Goal: Communication & Community: Participate in discussion

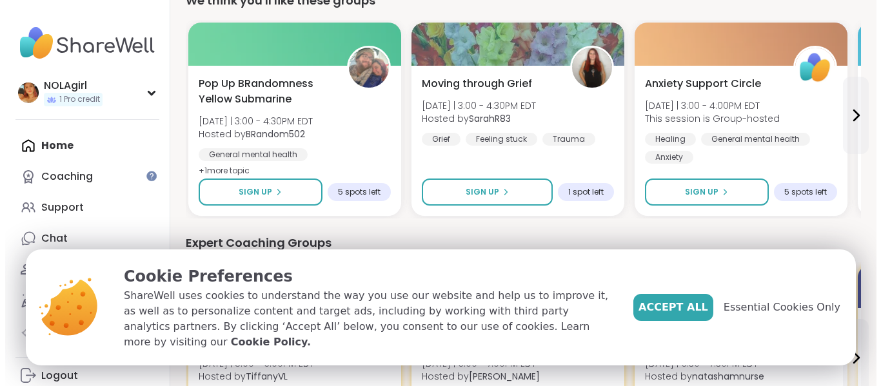
scroll to position [163, 0]
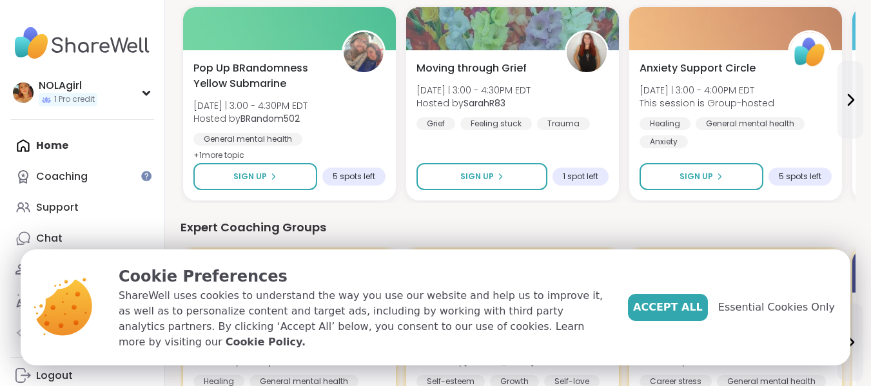
click at [292, 105] on span "[DATE] | 3:00 - 4:30PM EDT" at bounding box center [251, 105] width 114 height 13
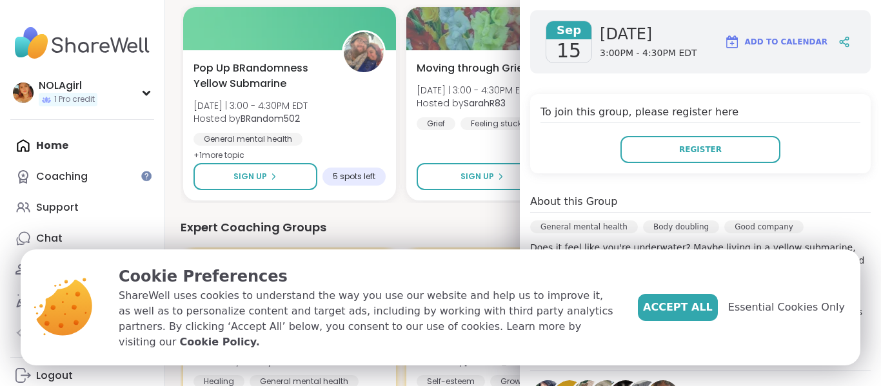
scroll to position [202, 0]
click at [696, 152] on span "Register" at bounding box center [700, 149] width 43 height 12
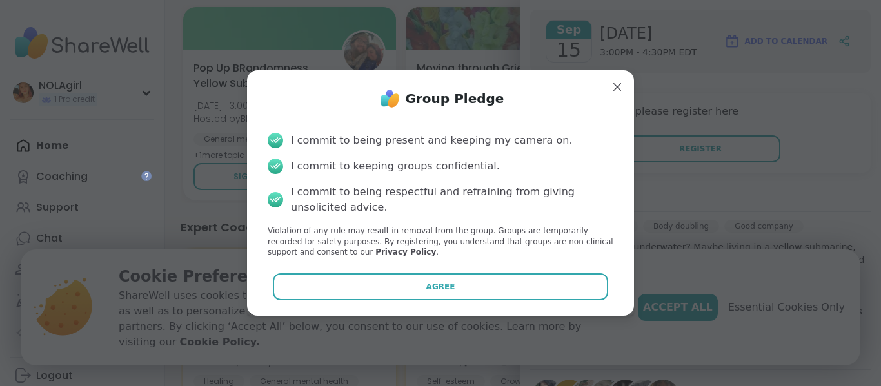
click at [479, 288] on button "Agree" at bounding box center [441, 287] width 336 height 27
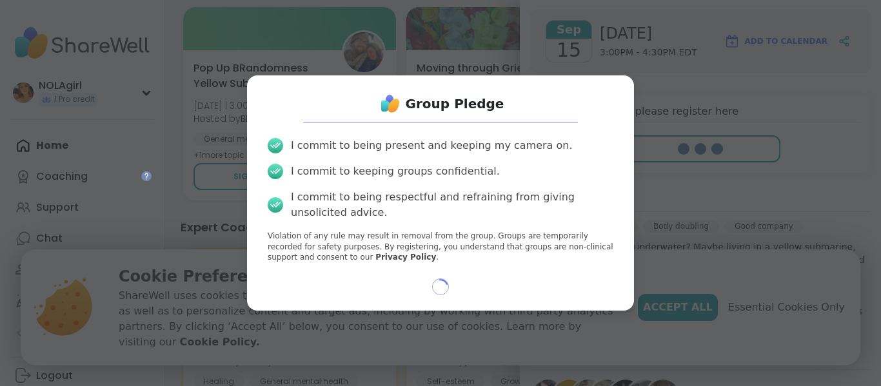
select select "**"
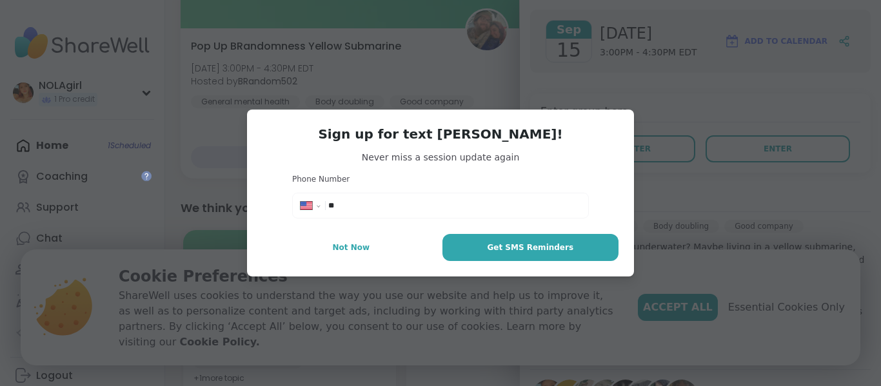
click at [323, 252] on button "Not Now" at bounding box center [351, 247] width 177 height 27
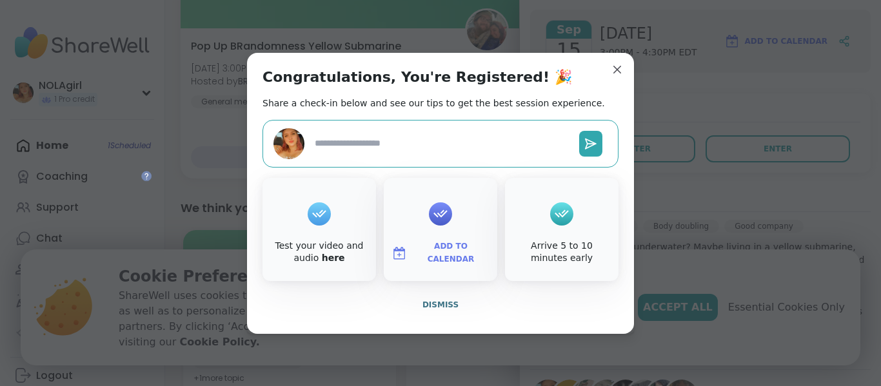
click at [484, 148] on textarea at bounding box center [442, 144] width 264 height 24
type textarea "*"
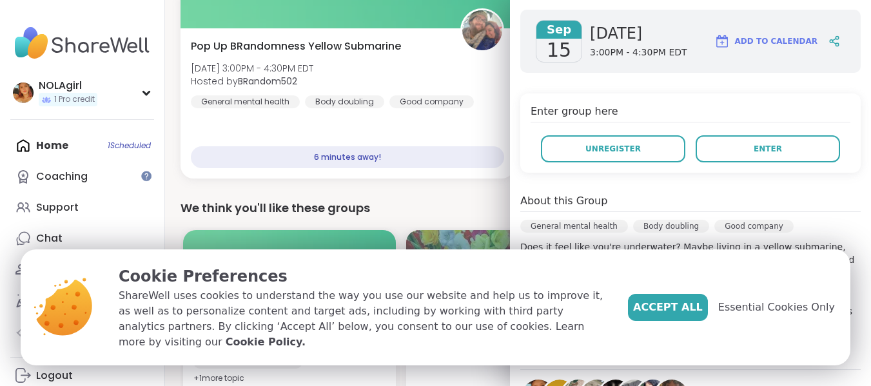
click at [396, 105] on div "Good company" at bounding box center [432, 101] width 85 height 13
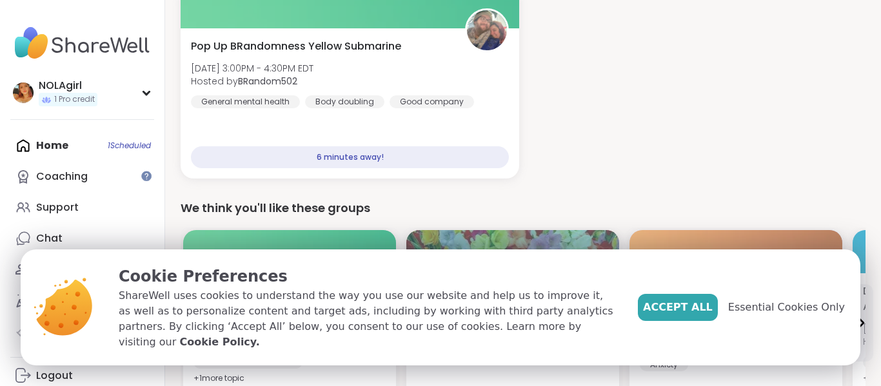
click at [678, 315] on span "Accept All" at bounding box center [678, 307] width 70 height 15
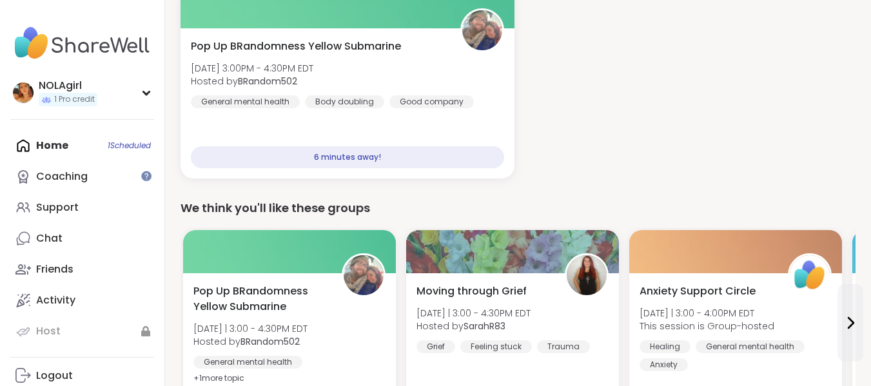
click at [368, 95] on div "Body doubling" at bounding box center [344, 101] width 79 height 13
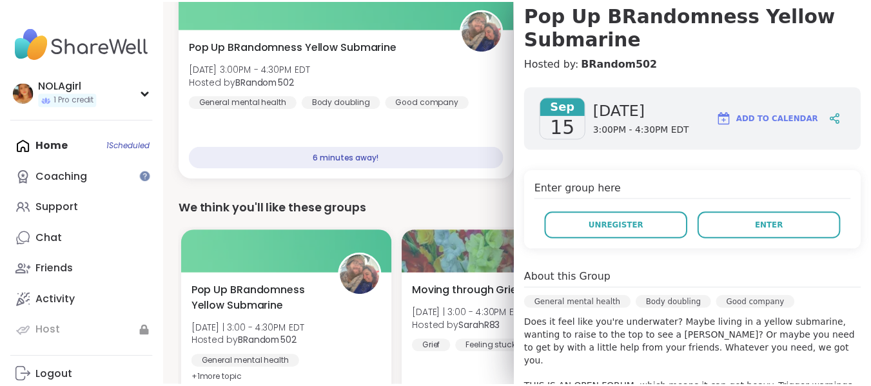
scroll to position [124, 0]
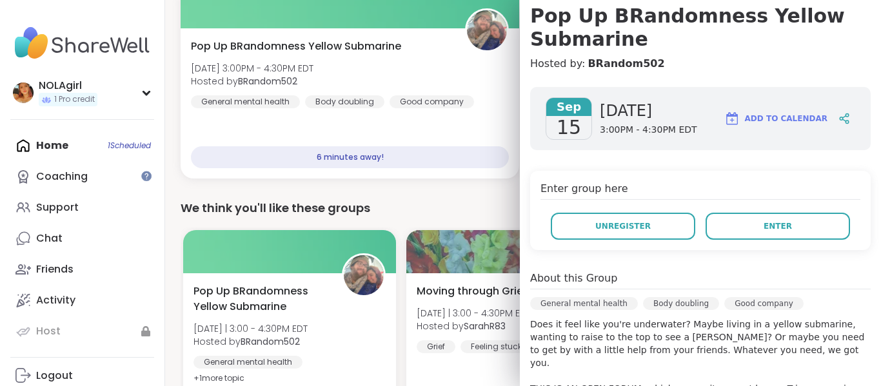
click at [779, 224] on button "Enter" at bounding box center [778, 226] width 144 height 27
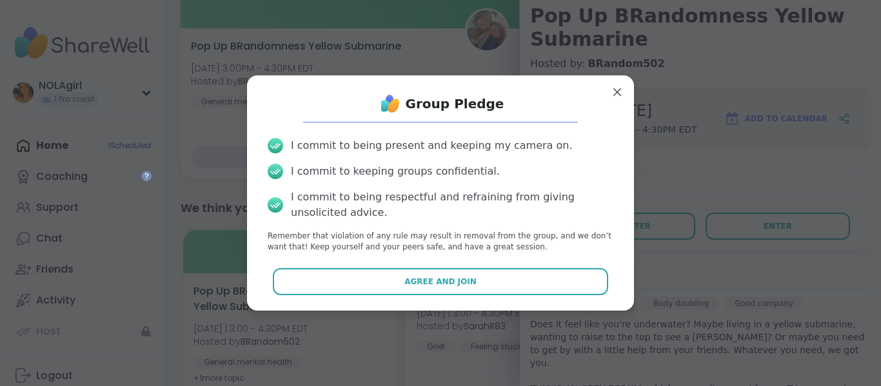
click at [479, 284] on button "Agree and Join" at bounding box center [441, 281] width 336 height 27
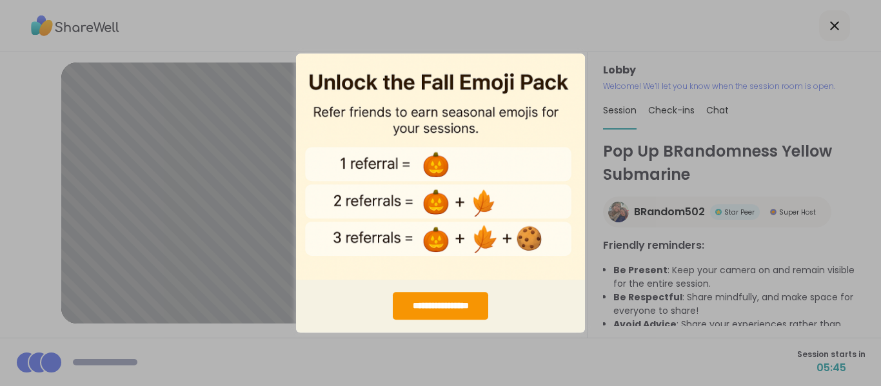
click at [597, 341] on div "**********" at bounding box center [440, 193] width 881 height 386
click at [588, 35] on div "**********" at bounding box center [440, 193] width 881 height 386
click at [438, 298] on div "**********" at bounding box center [441, 306] width 96 height 28
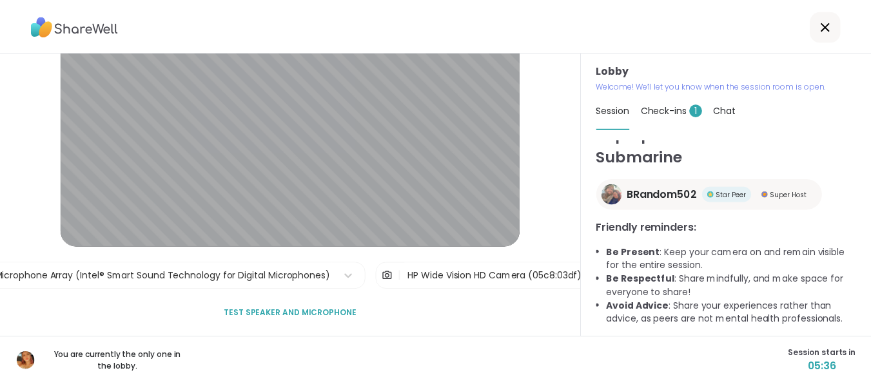
scroll to position [76, 0]
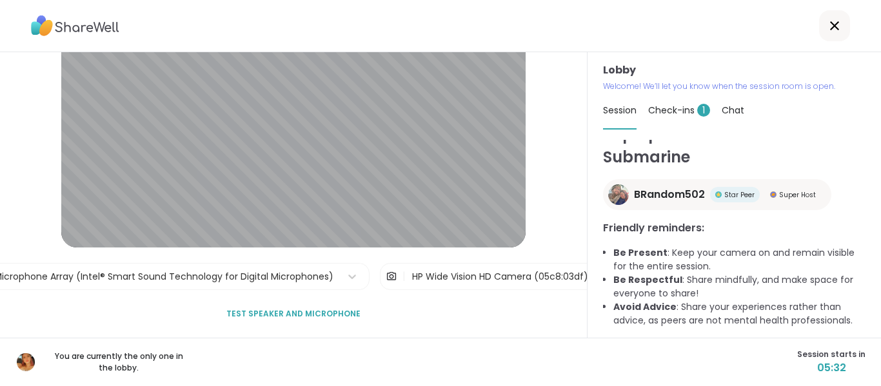
click at [827, 32] on icon at bounding box center [834, 25] width 15 height 15
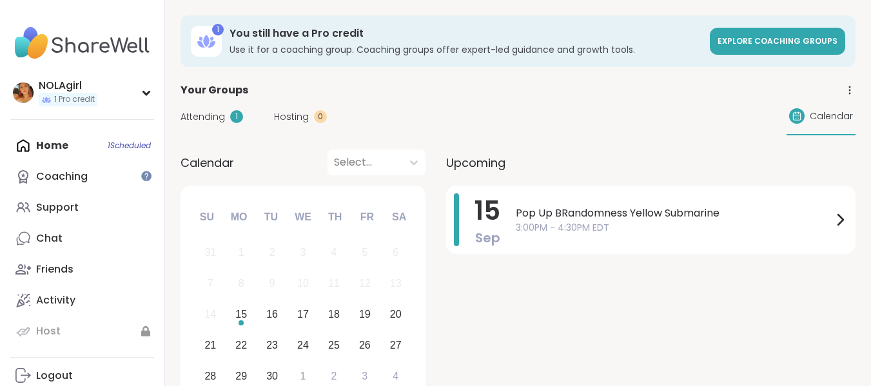
click at [202, 117] on span "Attending" at bounding box center [203, 117] width 45 height 14
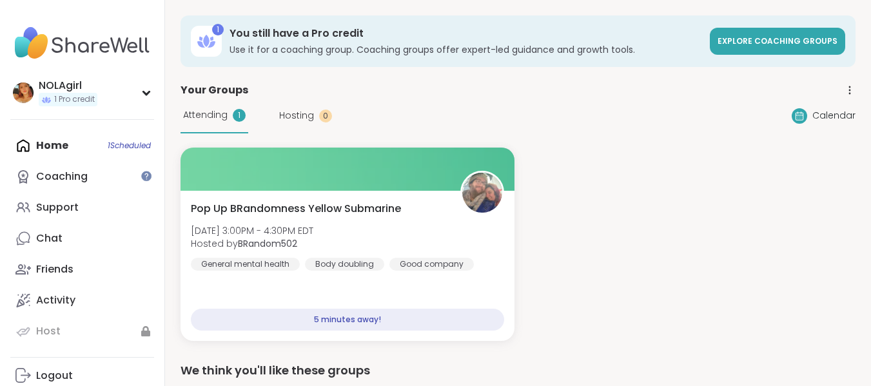
click at [366, 323] on div "5 minutes away!" at bounding box center [347, 320] width 313 height 22
click at [459, 277] on div "Pop Up BRandomness Yellow Submarine [DATE] 3:00PM - 4:30PM EDT Hosted by BRando…" at bounding box center [348, 266] width 334 height 150
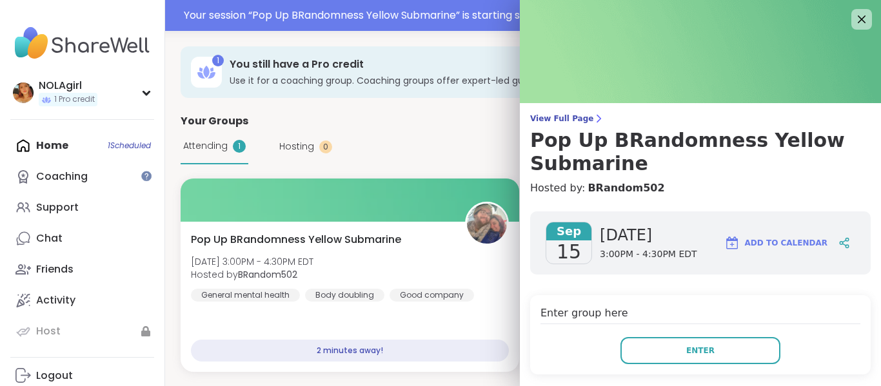
click at [724, 358] on button "Enter" at bounding box center [701, 350] width 160 height 27
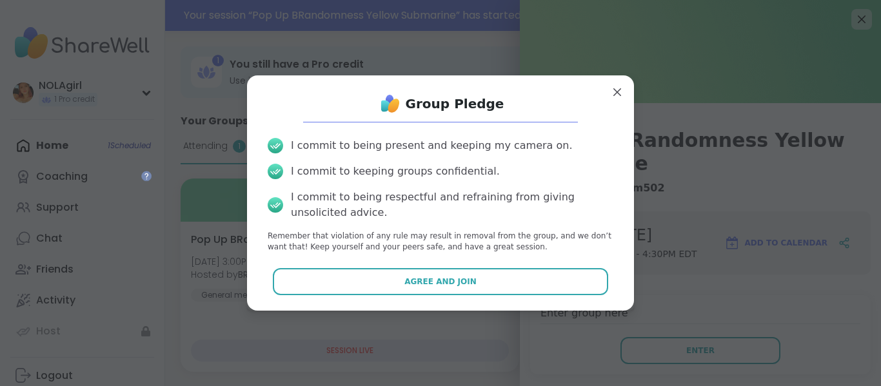
click at [482, 277] on button "Agree and Join" at bounding box center [441, 281] width 336 height 27
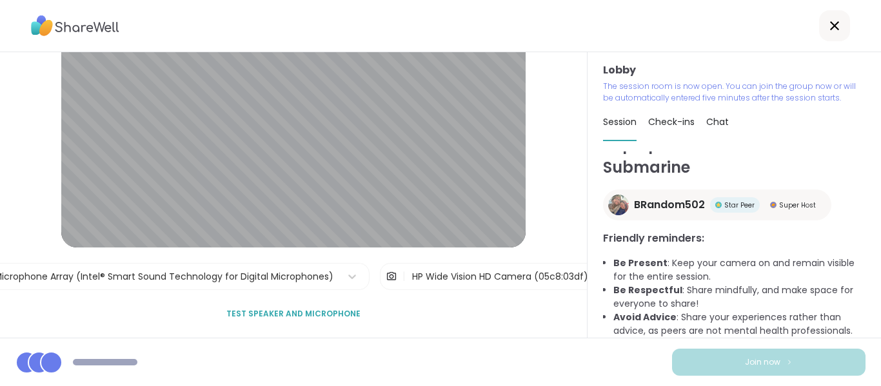
scroll to position [74, 0]
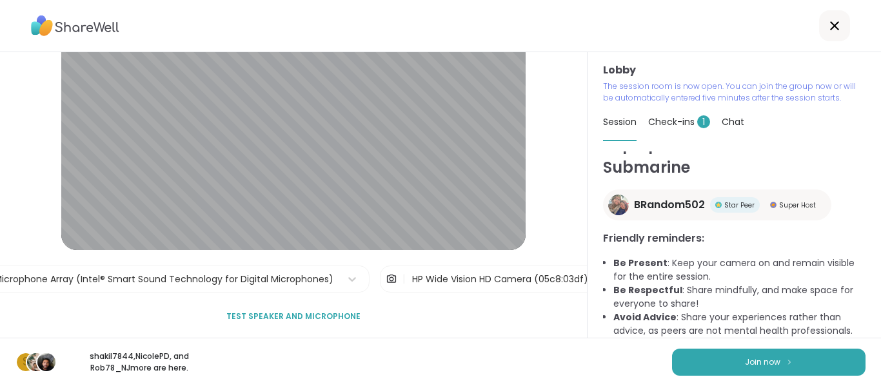
click at [731, 357] on button "Join now" at bounding box center [769, 362] width 194 height 27
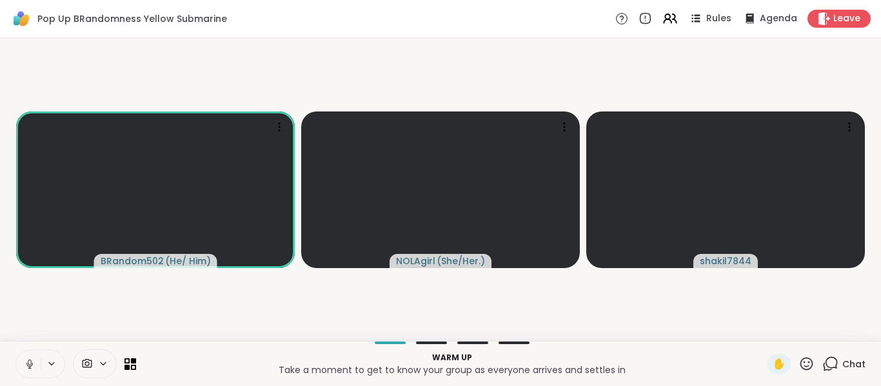
click at [25, 363] on icon at bounding box center [30, 365] width 12 height 12
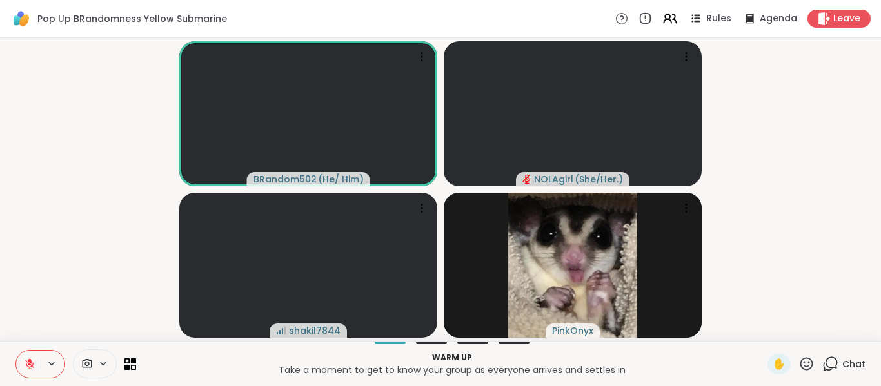
click at [35, 361] on button at bounding box center [28, 364] width 25 height 27
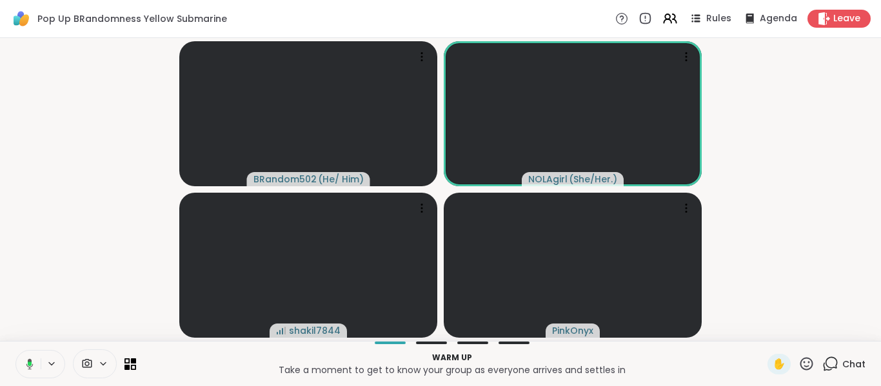
click at [24, 364] on icon at bounding box center [28, 365] width 12 height 12
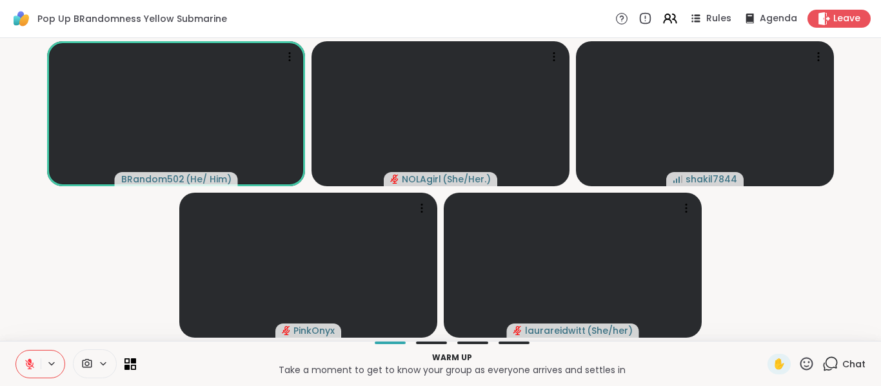
click at [42, 370] on div at bounding box center [40, 364] width 50 height 28
click at [30, 366] on icon at bounding box center [30, 365] width 12 height 12
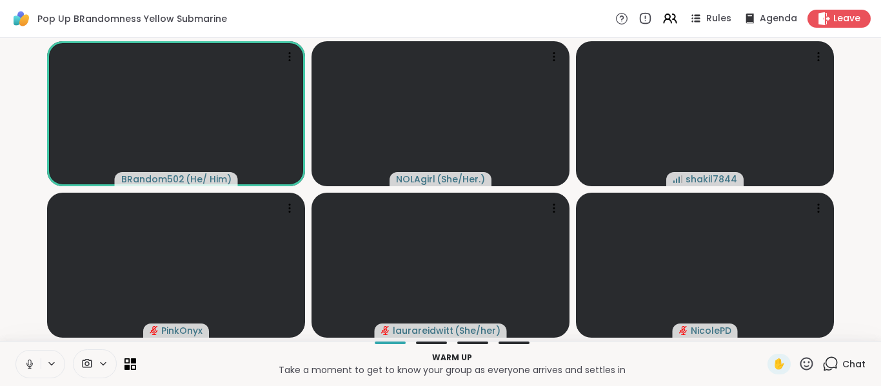
click at [28, 363] on icon at bounding box center [29, 363] width 3 height 6
click at [28, 363] on icon at bounding box center [29, 364] width 9 height 9
click at [28, 363] on icon at bounding box center [29, 363] width 3 height 6
click at [28, 363] on icon at bounding box center [29, 364] width 9 height 9
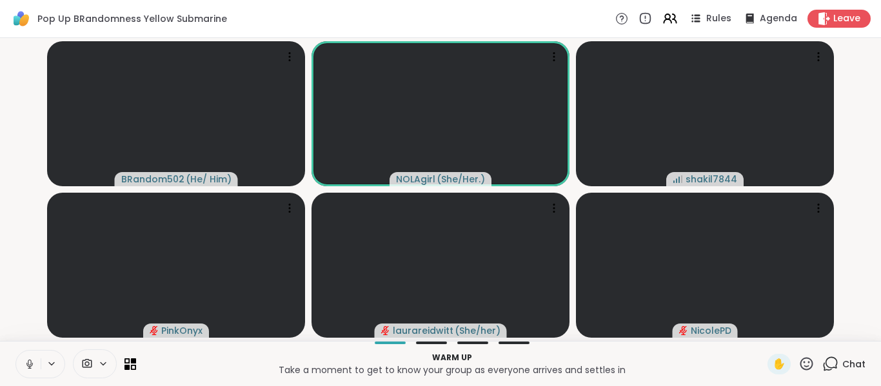
click at [28, 363] on icon at bounding box center [29, 363] width 3 height 6
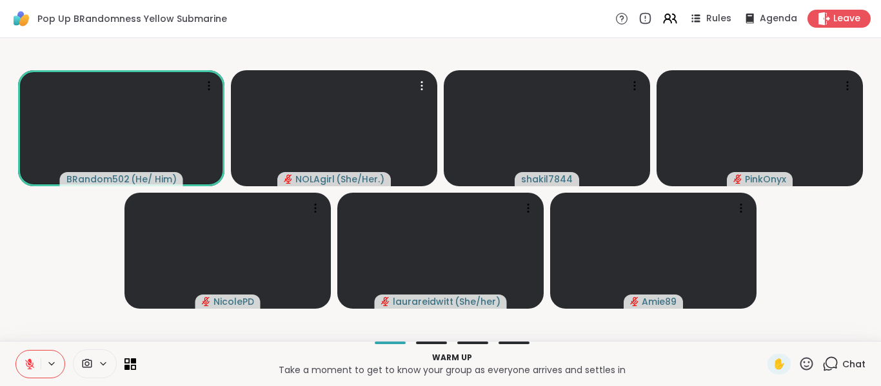
click at [425, 83] on icon at bounding box center [421, 85] width 13 height 13
click at [842, 358] on span "Chat" at bounding box center [853, 364] width 23 height 13
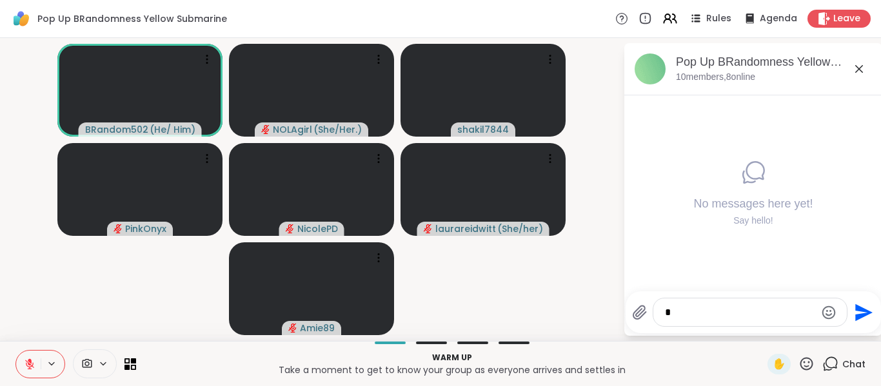
click at [712, 313] on textarea "*" at bounding box center [740, 312] width 150 height 13
type textarea "**********"
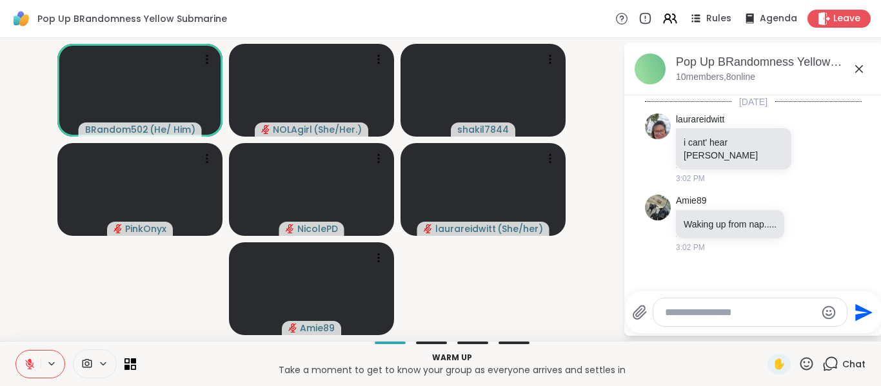
scroll to position [57, 0]
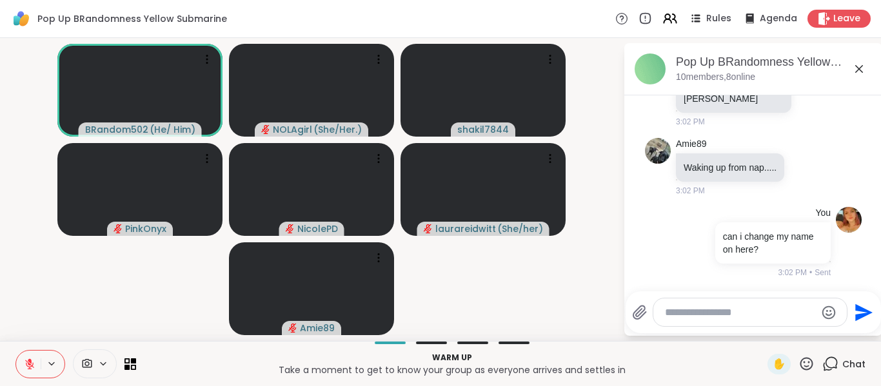
click at [714, 314] on textarea "Type your message" at bounding box center [740, 312] width 150 height 13
type textarea "*******"
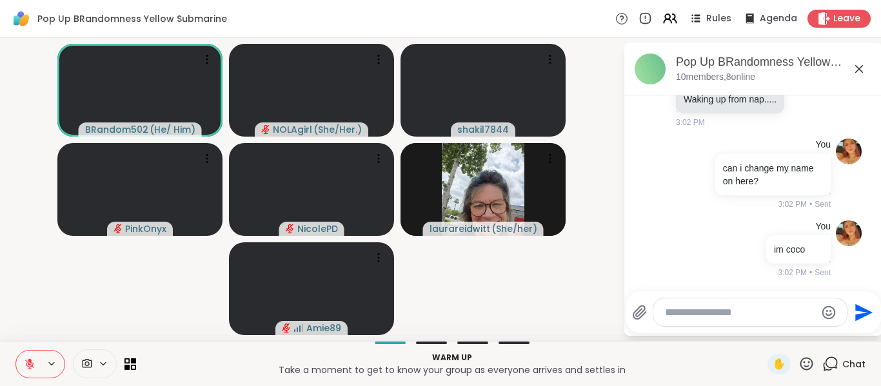
click at [853, 66] on icon at bounding box center [858, 68] width 15 height 15
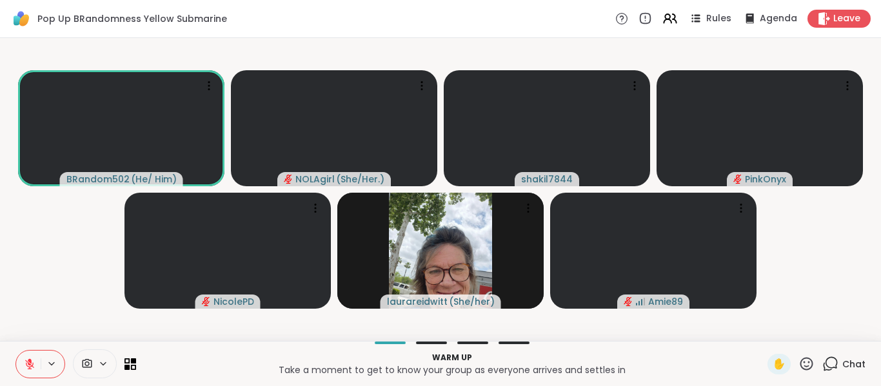
click at [713, 22] on span "Rules" at bounding box center [718, 18] width 25 height 13
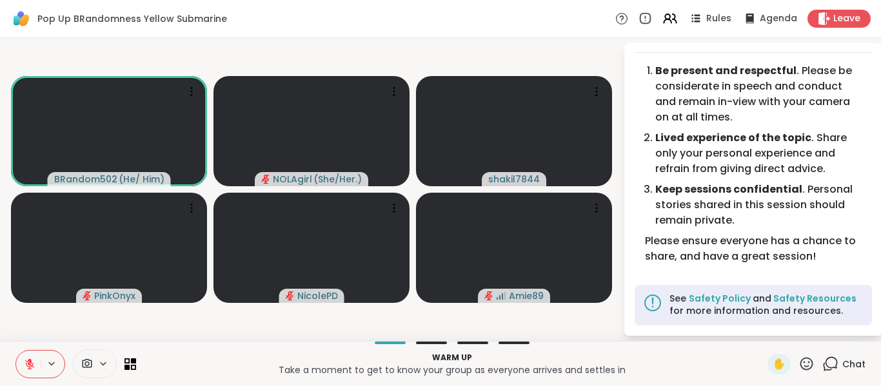
scroll to position [23, 0]
click at [709, 21] on span "Rules" at bounding box center [718, 18] width 25 height 13
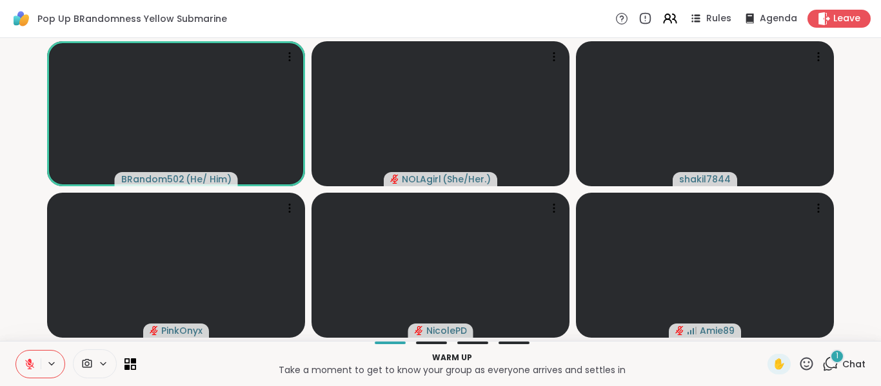
click at [844, 365] on span "Chat" at bounding box center [853, 364] width 23 height 13
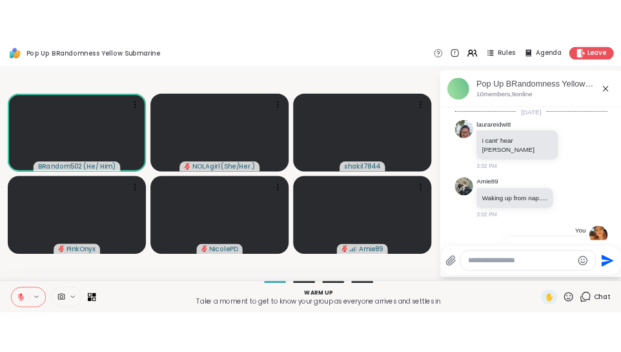
scroll to position [251, 0]
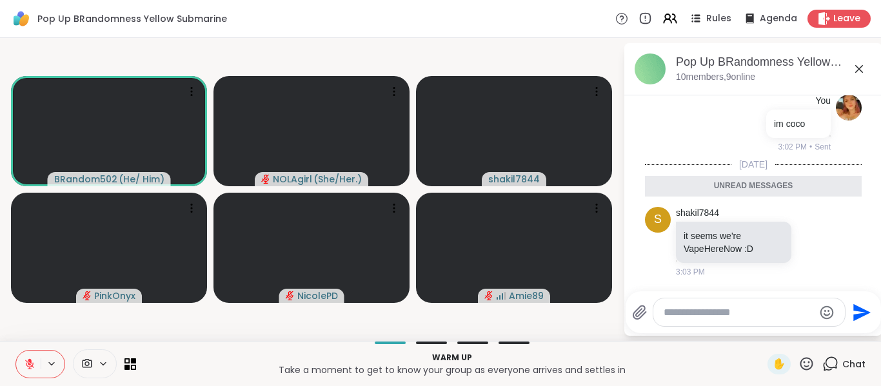
click at [771, 314] on textarea "Type your message" at bounding box center [739, 312] width 150 height 13
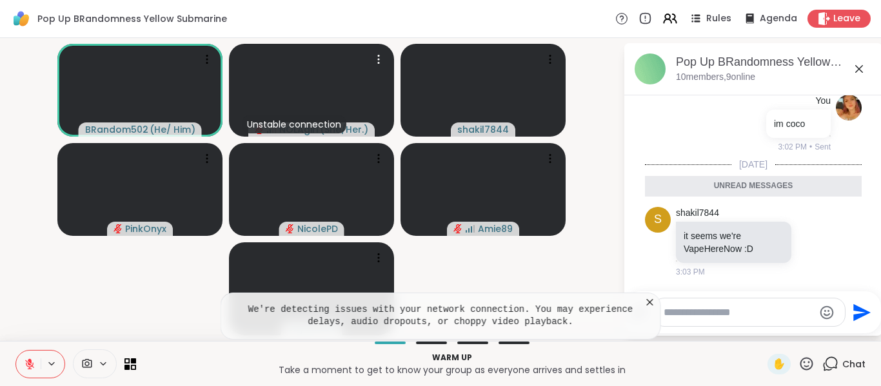
click at [375, 61] on icon at bounding box center [378, 59] width 13 height 13
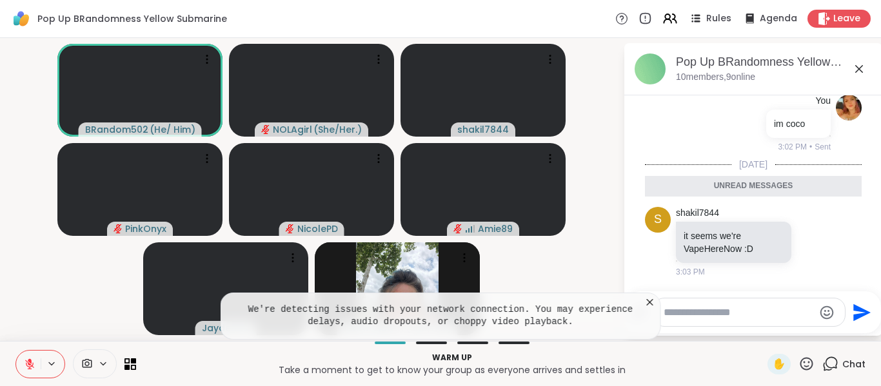
click at [396, 15] on div "Pop Up BRandomness Yellow Submarine Rules Agenda Leave" at bounding box center [440, 19] width 881 height 38
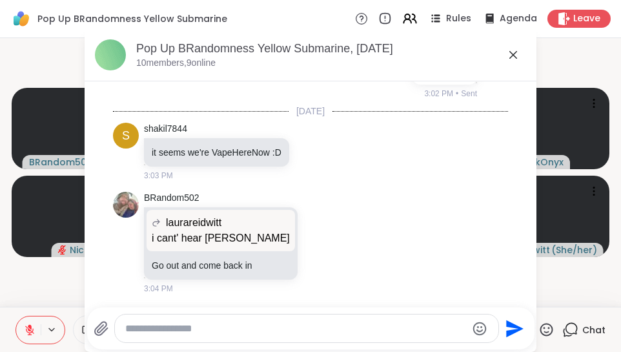
scroll to position [264, 0]
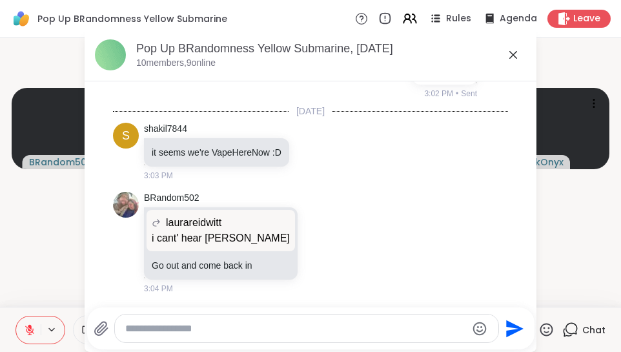
click at [517, 55] on div "Pop Up BRandomness Yellow Submarine, [DATE]" at bounding box center [331, 49] width 390 height 16
click at [508, 54] on icon at bounding box center [512, 54] width 15 height 15
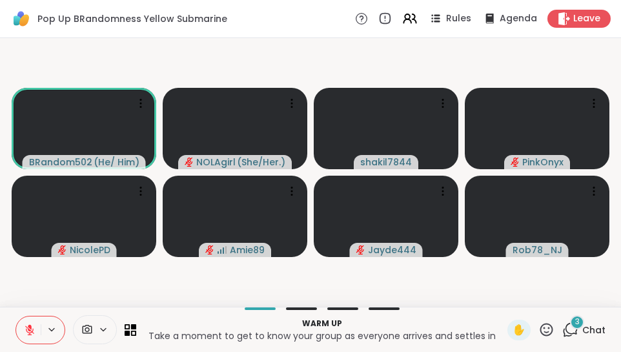
click at [446, 50] on video-player-container "BRandom502 ( He/ Him ) NOLAgirl ( She/Her. ) shakil7844 PinkOnyx NicolePD Amie8…" at bounding box center [310, 172] width 605 height 258
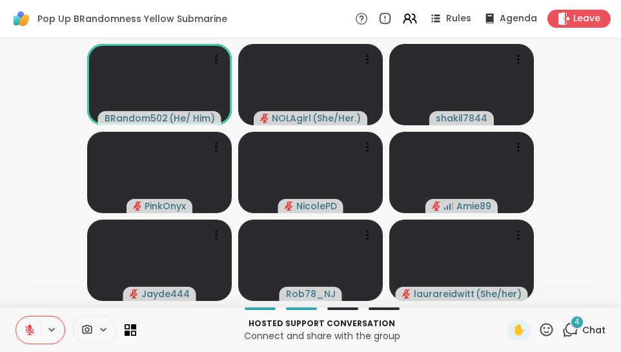
click at [563, 329] on icon at bounding box center [567, 332] width 8 height 8
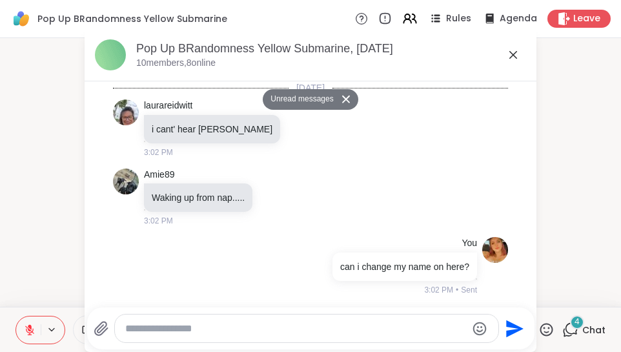
scroll to position [658, 0]
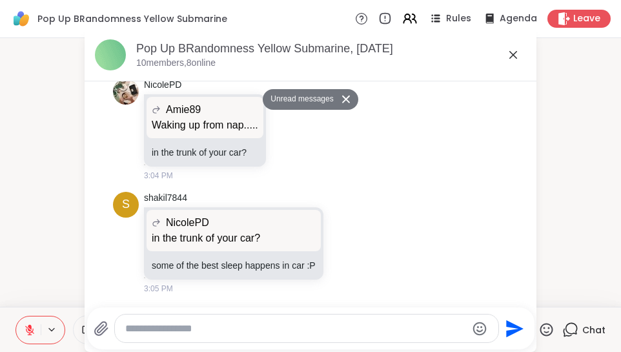
click at [505, 52] on icon at bounding box center [512, 54] width 15 height 15
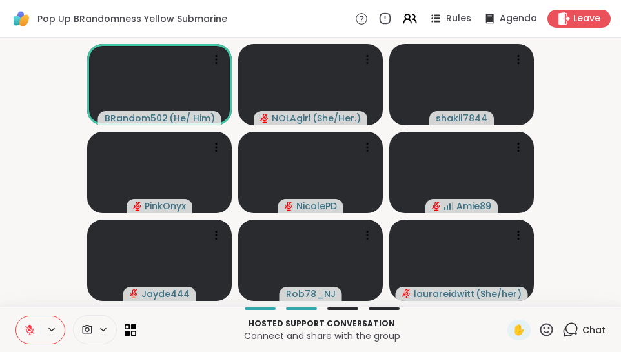
click at [34, 330] on icon at bounding box center [30, 330] width 12 height 12
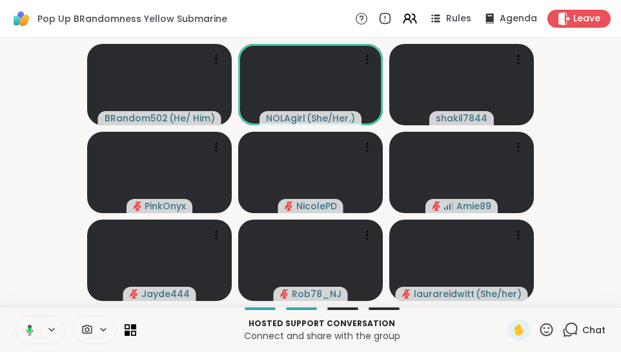
click at [34, 329] on button at bounding box center [27, 329] width 26 height 27
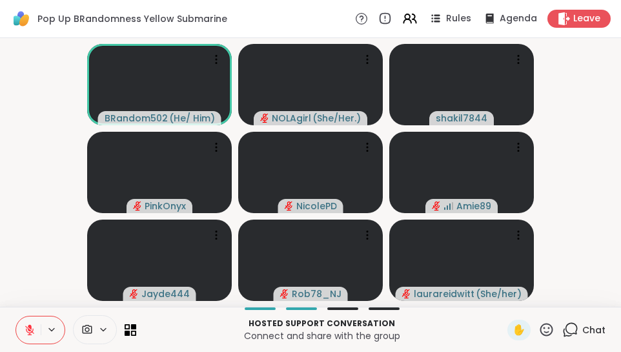
click at [562, 325] on icon at bounding box center [570, 329] width 16 height 16
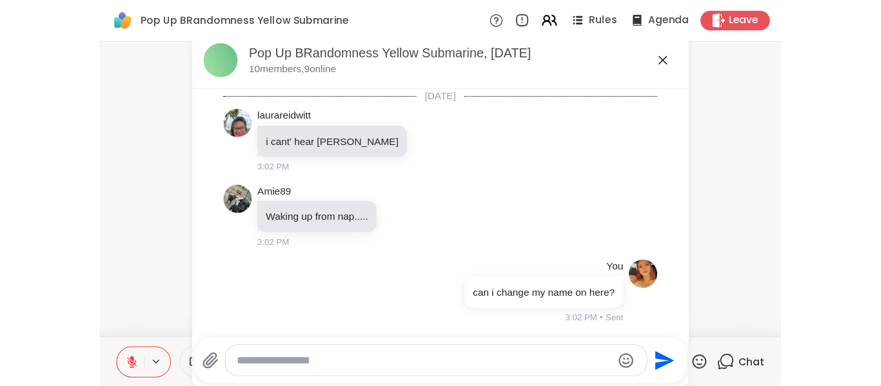
scroll to position [614, 0]
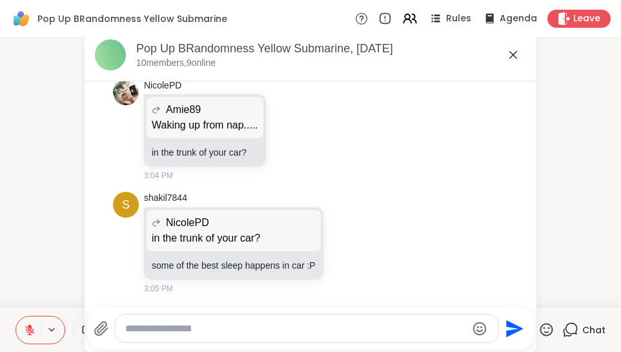
click at [499, 59] on div "Pop Up BRandomness Yellow Submarine, [DATE] members, 9 online" at bounding box center [331, 55] width 390 height 29
click at [505, 52] on icon at bounding box center [512, 54] width 15 height 15
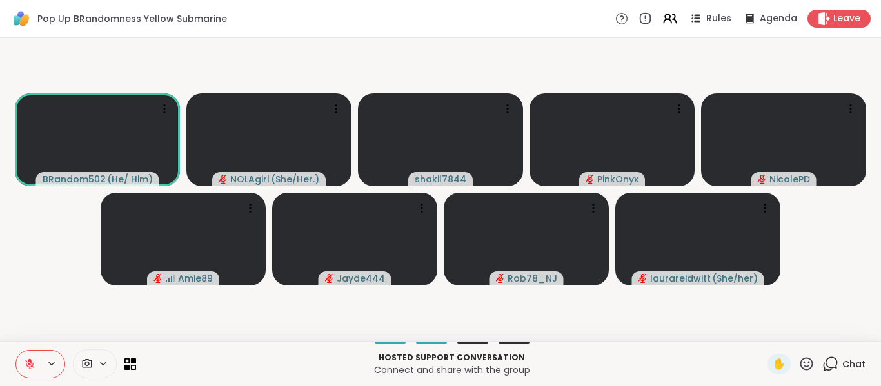
click at [824, 366] on icon at bounding box center [828, 367] width 8 height 8
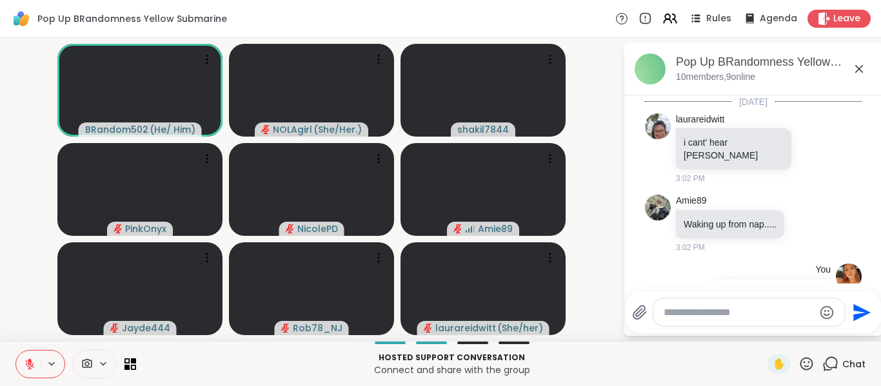
scroll to position [793, 0]
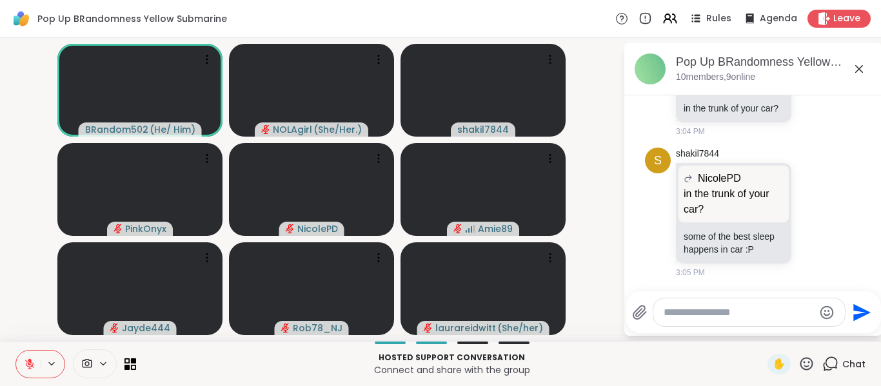
drag, startPoint x: 773, startPoint y: 324, endPoint x: 757, endPoint y: 311, distance: 20.6
click at [757, 311] on div at bounding box center [749, 313] width 192 height 28
click at [757, 311] on textarea "Type your message" at bounding box center [739, 312] width 150 height 13
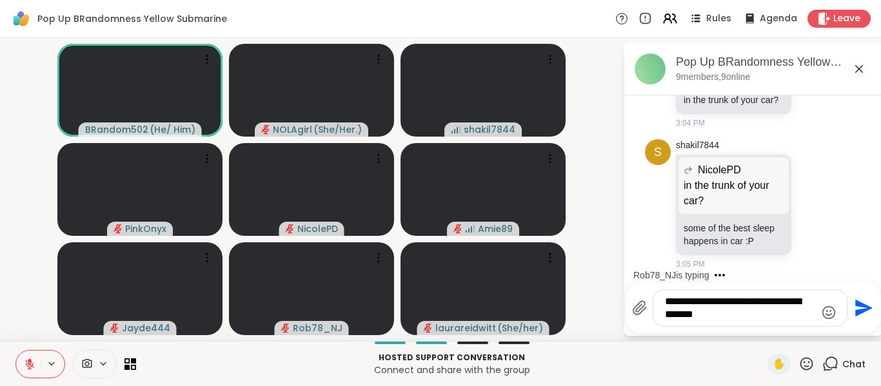
drag, startPoint x: 732, startPoint y: 321, endPoint x: 659, endPoint y: 296, distance: 77.7
click at [659, 296] on div "**********" at bounding box center [750, 308] width 194 height 36
click at [723, 325] on div "**********" at bounding box center [750, 308] width 194 height 36
click at [724, 319] on textarea "**********" at bounding box center [740, 308] width 150 height 26
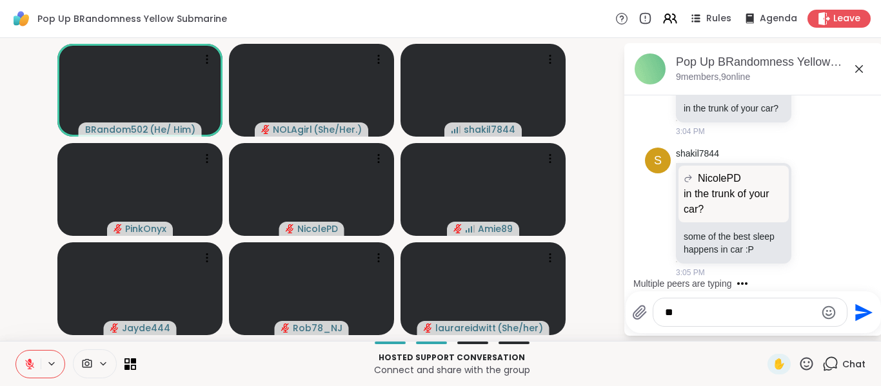
type textarea "*"
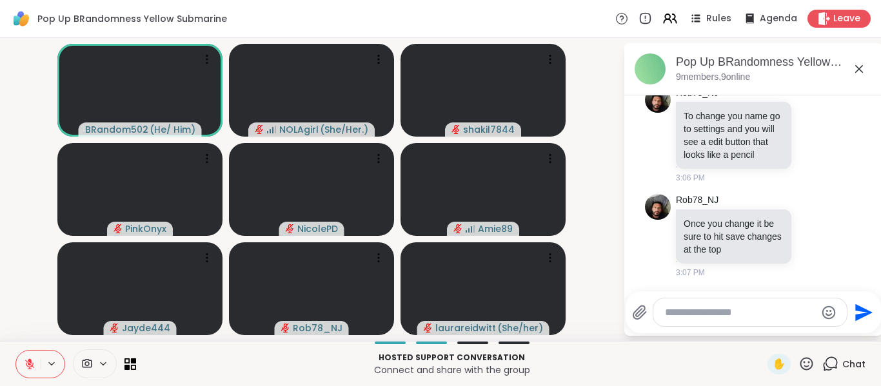
scroll to position [1021, 0]
click at [707, 313] on textarea "Type your message" at bounding box center [740, 312] width 150 height 13
type textarea "*"
type textarea "*********"
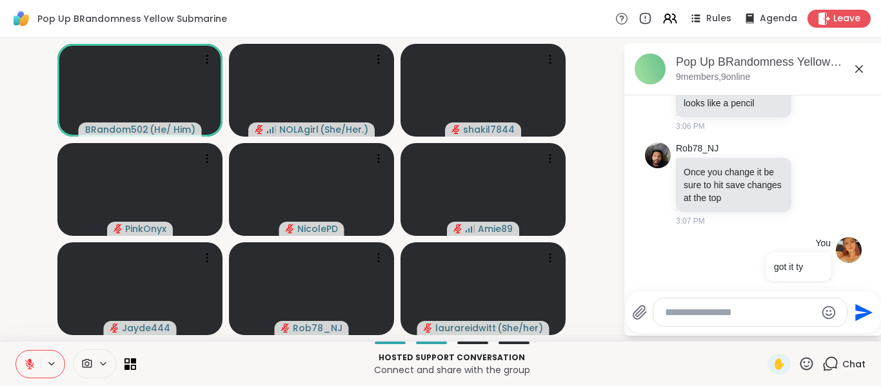
scroll to position [1090, 0]
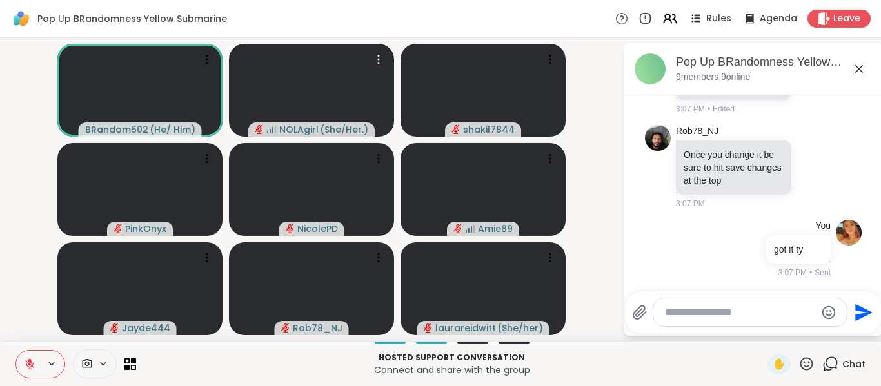
click at [339, 112] on video at bounding box center [311, 90] width 165 height 93
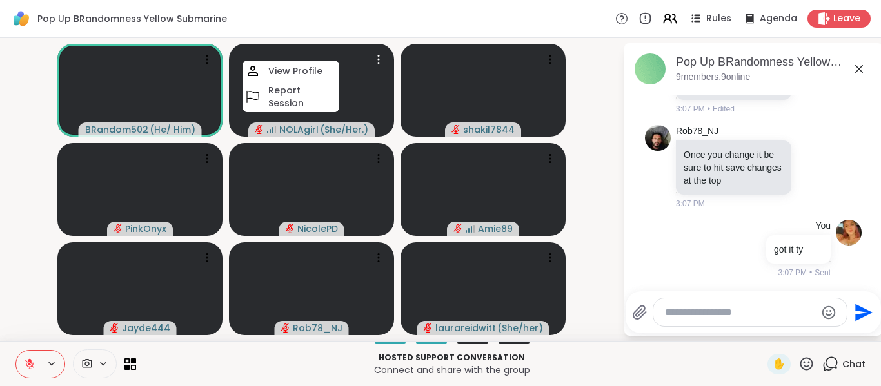
click at [349, 134] on span "( She/Her. )" at bounding box center [344, 129] width 48 height 13
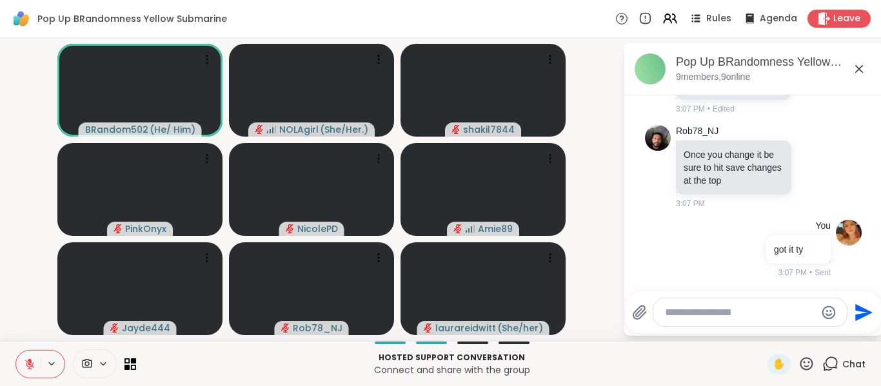
click at [860, 68] on icon at bounding box center [859, 69] width 8 height 8
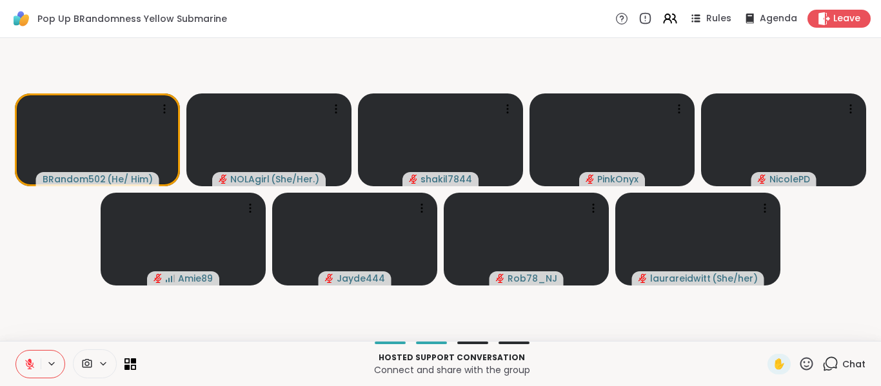
click at [713, 19] on span "Rules" at bounding box center [718, 18] width 25 height 13
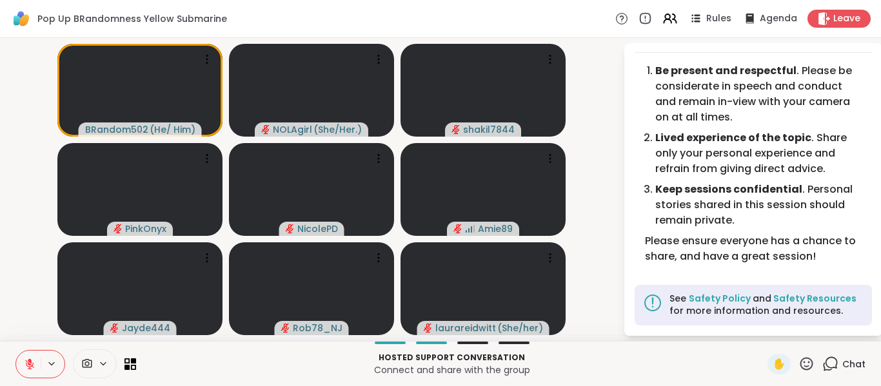
scroll to position [0, 0]
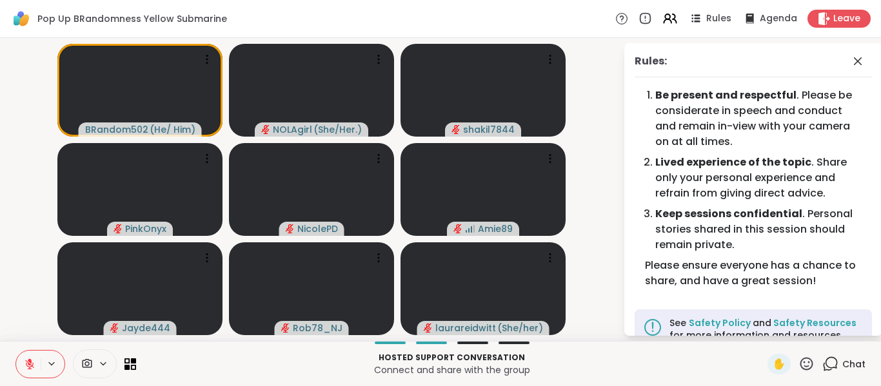
click at [719, 25] on span "Rules" at bounding box center [718, 18] width 25 height 13
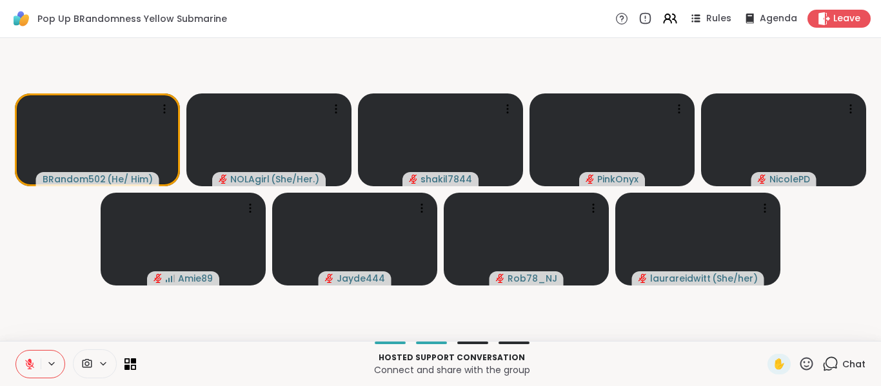
click at [710, 19] on span "Rules" at bounding box center [718, 18] width 25 height 13
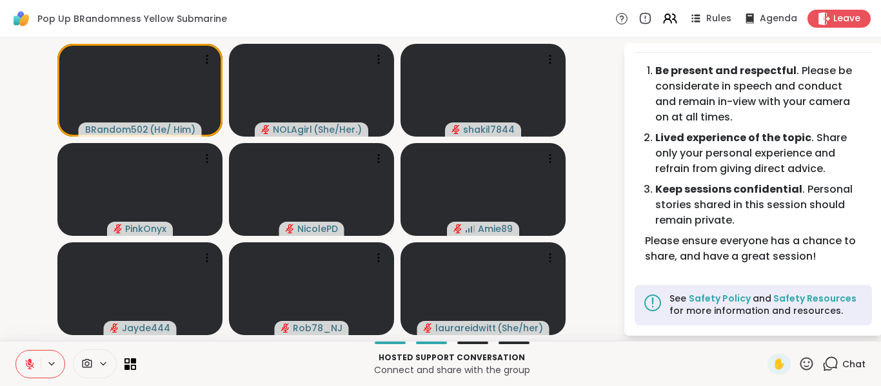
scroll to position [25, 0]
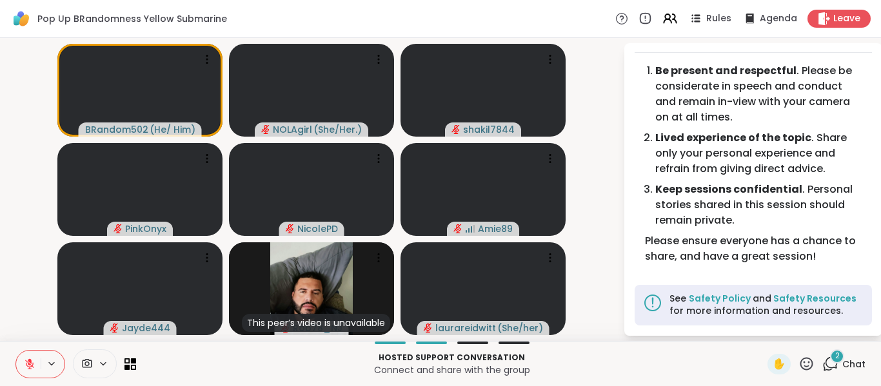
click at [828, 366] on icon at bounding box center [830, 364] width 16 height 16
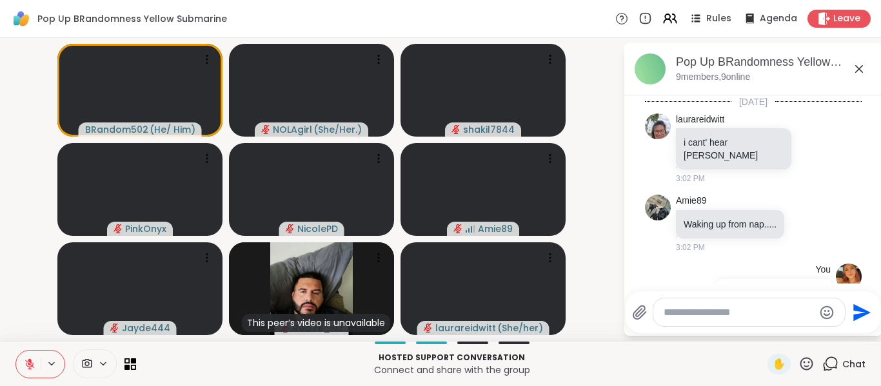
scroll to position [1259, 0]
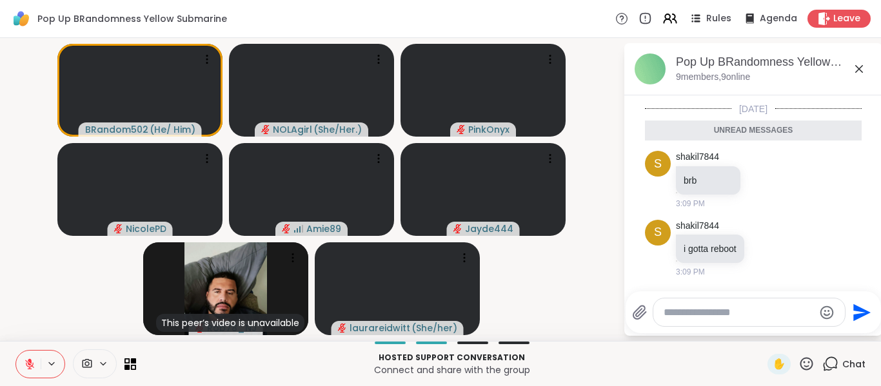
click at [750, 321] on div at bounding box center [749, 313] width 192 height 28
click at [745, 304] on div at bounding box center [749, 313] width 192 height 28
click at [733, 316] on textarea "Type your message" at bounding box center [739, 312] width 150 height 13
type textarea "*"
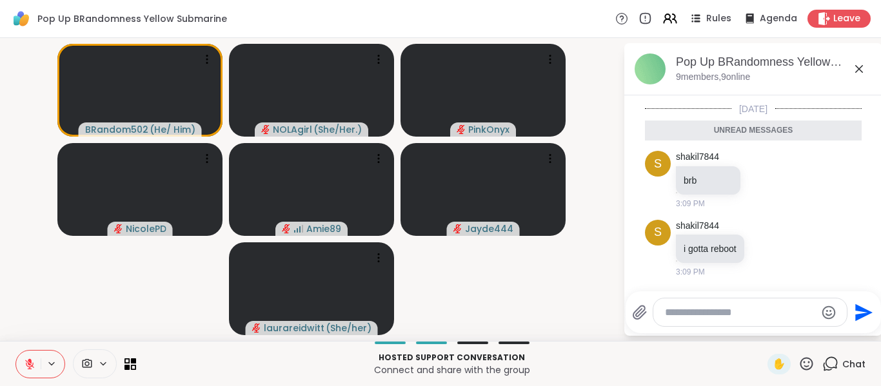
click at [464, 340] on div "BRandom502 ( He/ Him ) NOLAgirl ( She/Her. ) PinkOnyx NicolePD Amie89 Jayde444 …" at bounding box center [440, 189] width 881 height 303
click at [421, 343] on div at bounding box center [431, 343] width 31 height 3
click at [720, 322] on div at bounding box center [750, 313] width 194 height 28
drag, startPoint x: 720, startPoint y: 322, endPoint x: 719, endPoint y: 315, distance: 7.1
click at [719, 315] on div at bounding box center [750, 313] width 194 height 28
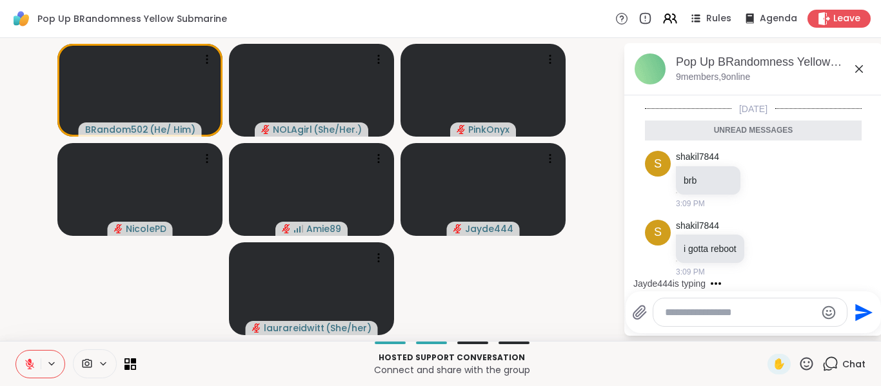
click at [719, 315] on textarea "Type your message" at bounding box center [740, 312] width 150 height 13
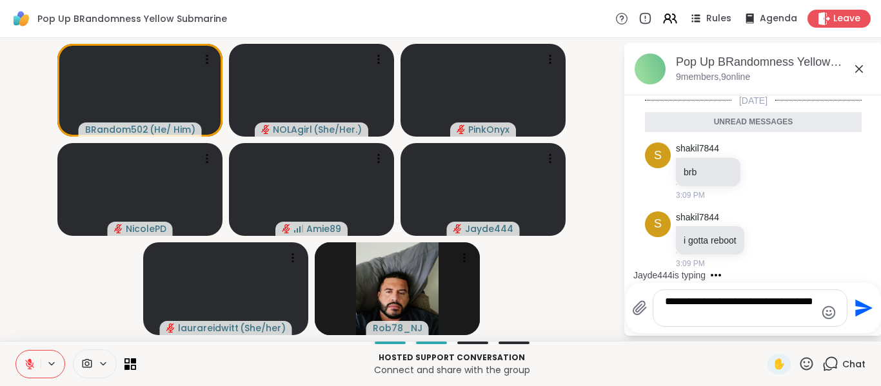
type textarea "**********"
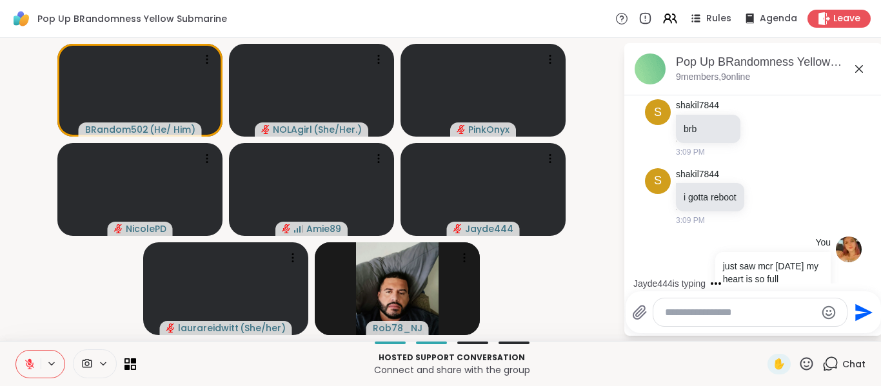
scroll to position [1309, 0]
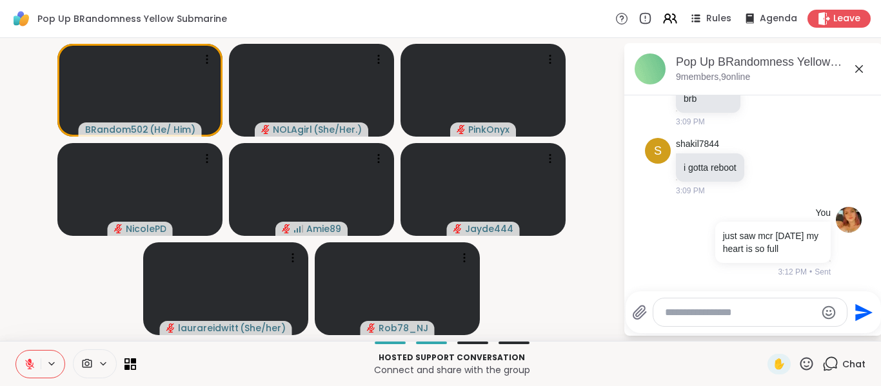
click at [35, 361] on icon at bounding box center [30, 365] width 12 height 12
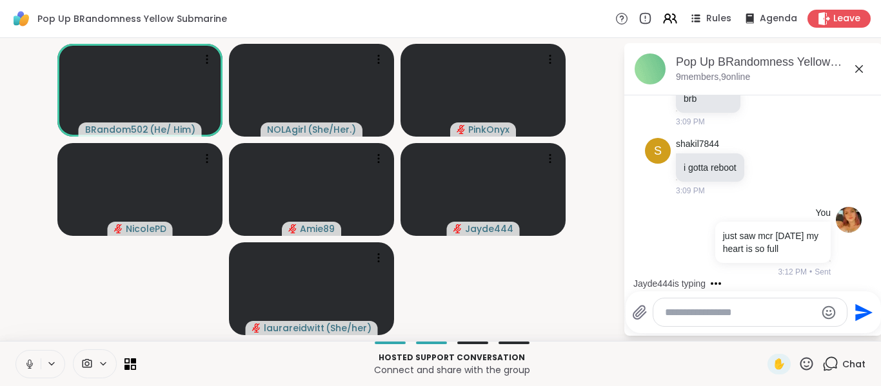
click at [38, 369] on button at bounding box center [28, 364] width 25 height 27
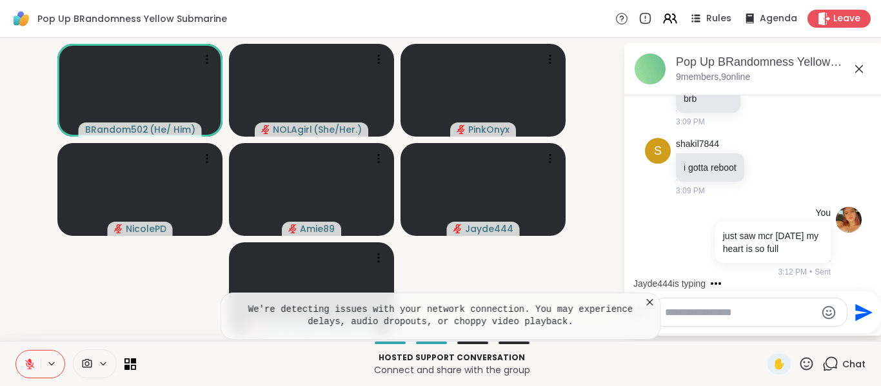
click at [32, 365] on icon at bounding box center [29, 364] width 9 height 9
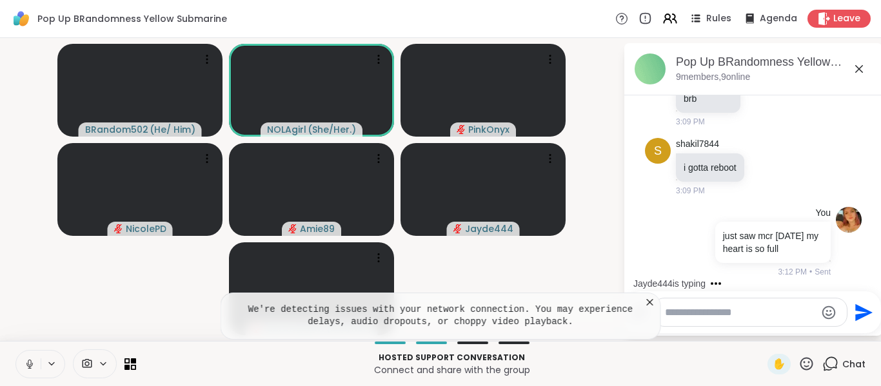
drag, startPoint x: 32, startPoint y: 365, endPoint x: 8, endPoint y: 284, distance: 84.3
click at [8, 284] on video-player-container "BRandom502 ( He/ Him ) NOLAgirl ( She/Her. ) PinkOnyx NicolePD Amie89 Jayde444 …" at bounding box center [312, 189] width 608 height 293
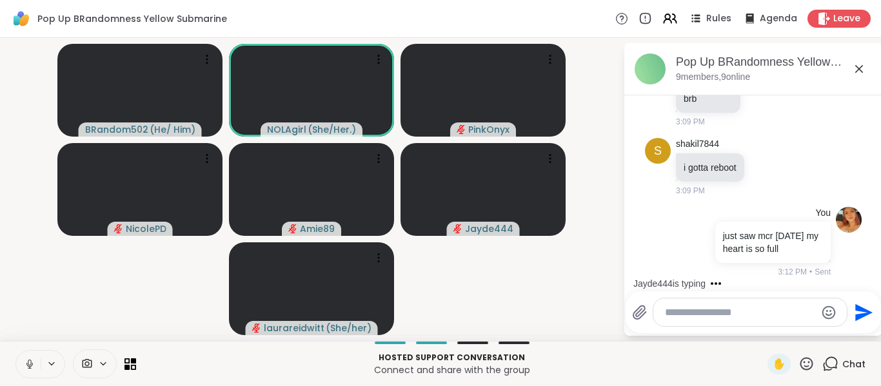
click at [32, 372] on button at bounding box center [28, 364] width 25 height 27
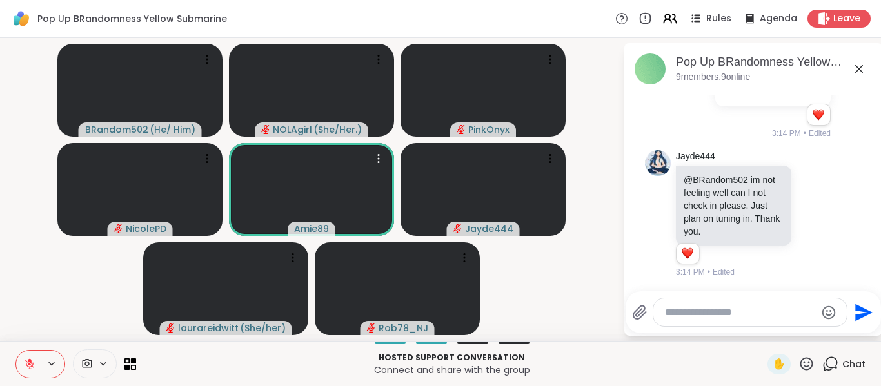
scroll to position [1610, 0]
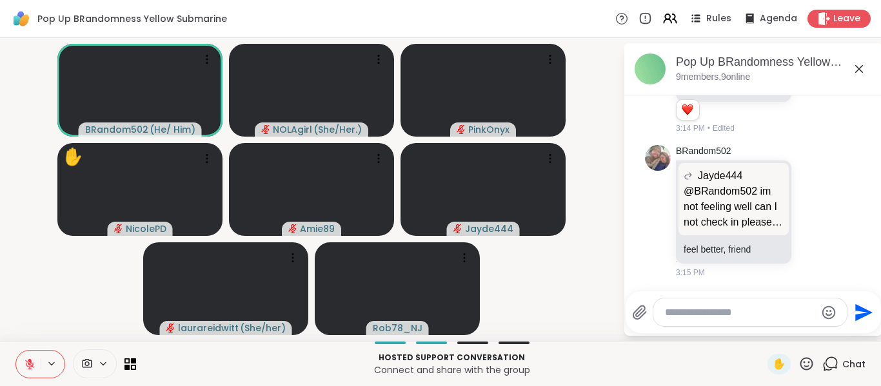
click at [729, 328] on div "Send" at bounding box center [753, 313] width 255 height 42
click at [724, 319] on textarea "Type your message" at bounding box center [740, 312] width 150 height 13
type textarea "**********"
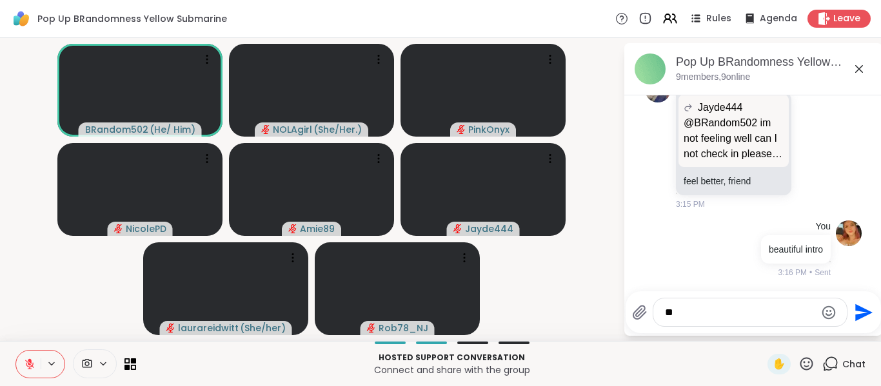
type textarea "*"
click at [25, 363] on icon at bounding box center [30, 365] width 12 height 12
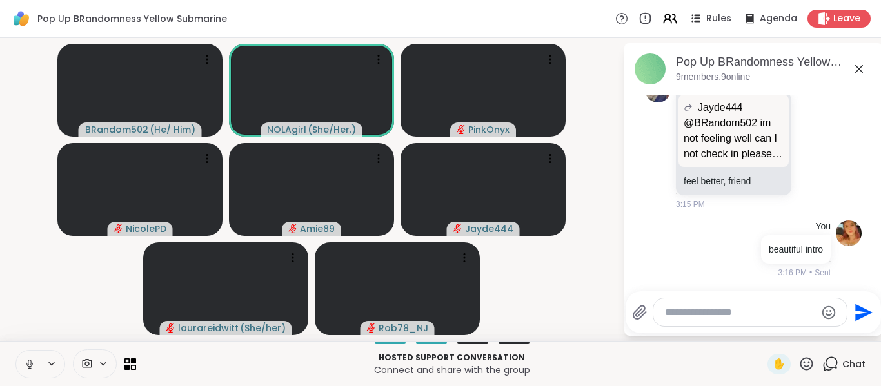
click at [26, 361] on icon at bounding box center [30, 365] width 12 height 12
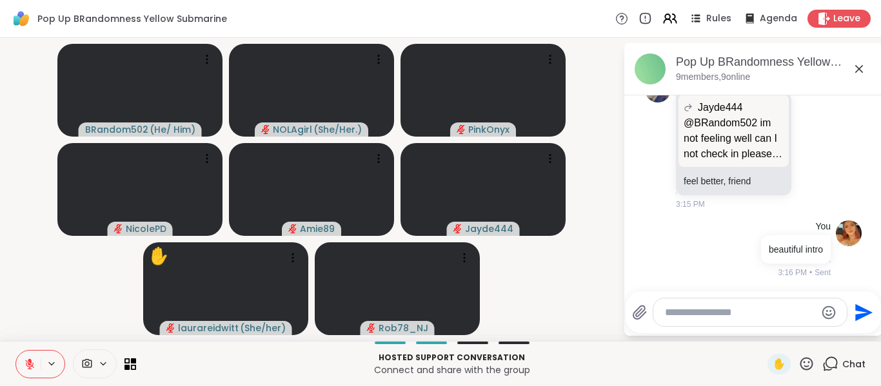
click at [702, 310] on textarea "Type your message" at bounding box center [740, 312] width 150 height 13
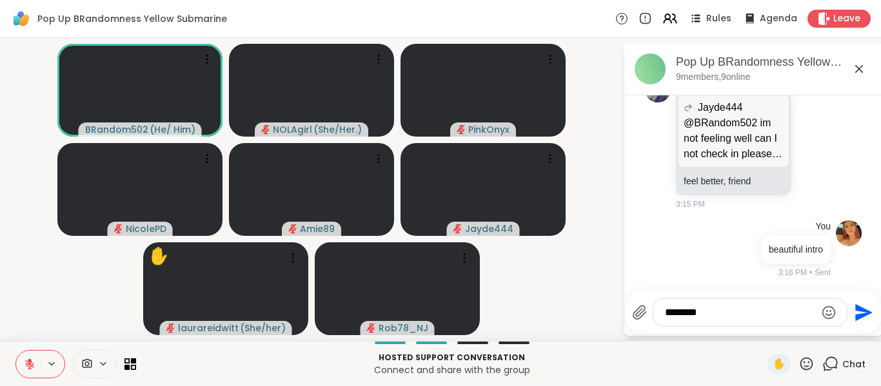
type textarea "*********"
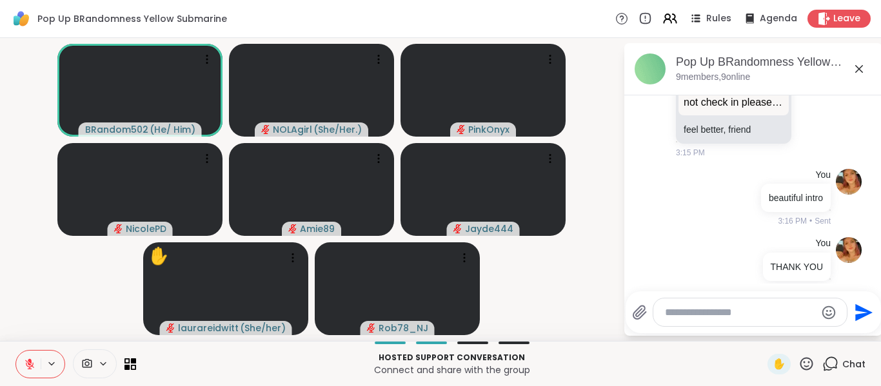
scroll to position [1747, 0]
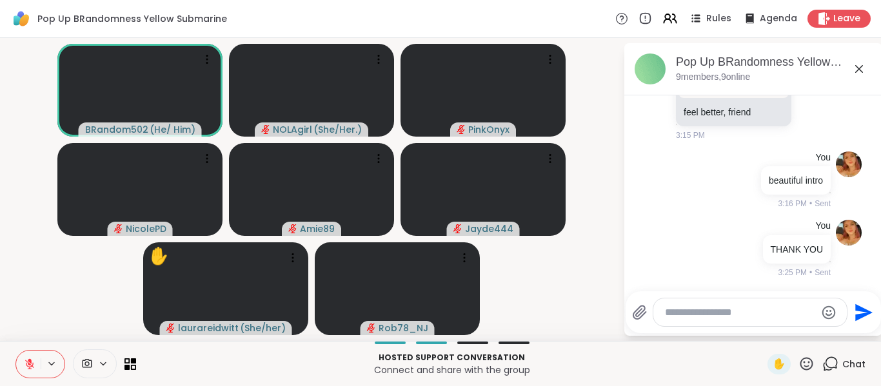
click at [33, 366] on icon at bounding box center [29, 364] width 9 height 9
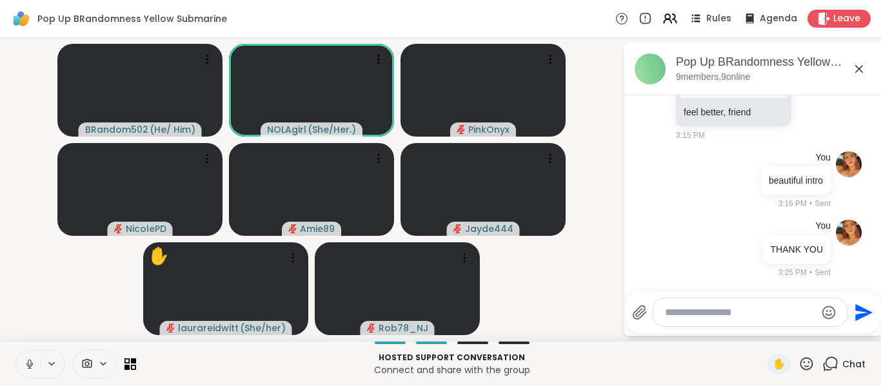
click at [21, 359] on button at bounding box center [28, 364] width 25 height 27
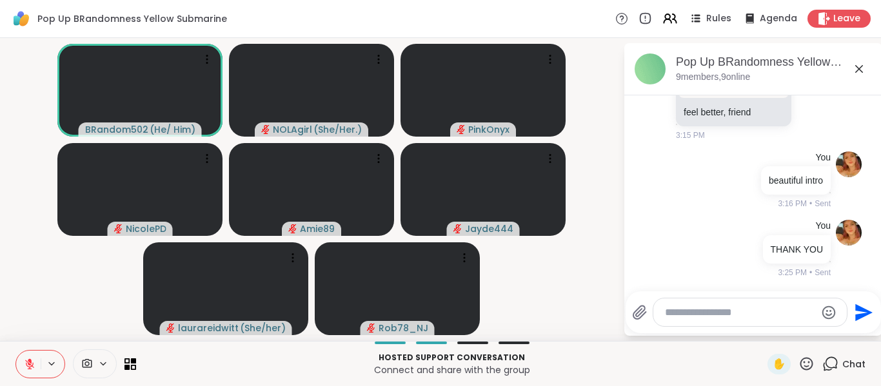
click at [43, 309] on video-player-container "BRandom502 ( He/ Him ) NOLAgirl ( She/Her. ) PinkOnyx NicolePD Amie89 Jayde444 …" at bounding box center [312, 189] width 608 height 293
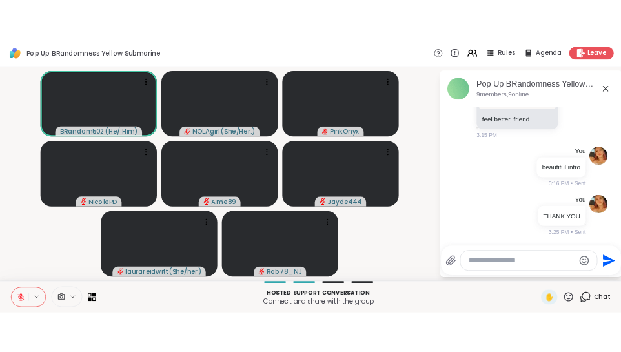
scroll to position [1766, 0]
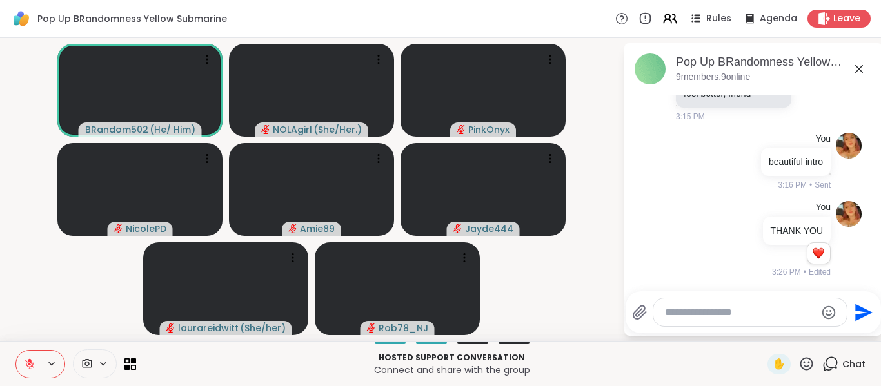
click at [25, 363] on icon at bounding box center [30, 365] width 12 height 12
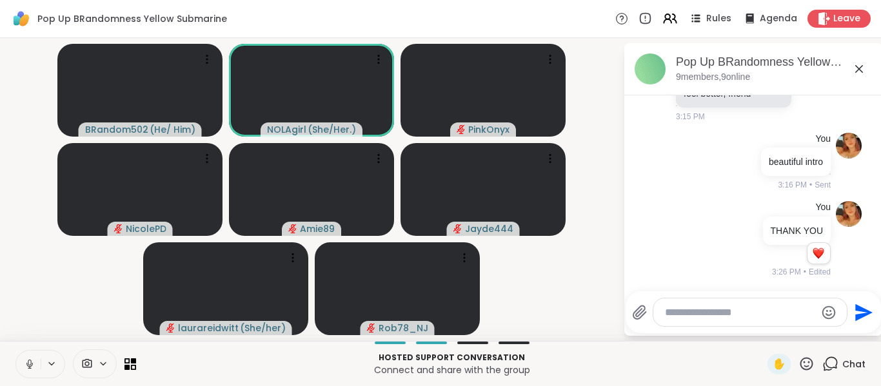
click at [31, 367] on icon at bounding box center [30, 365] width 12 height 12
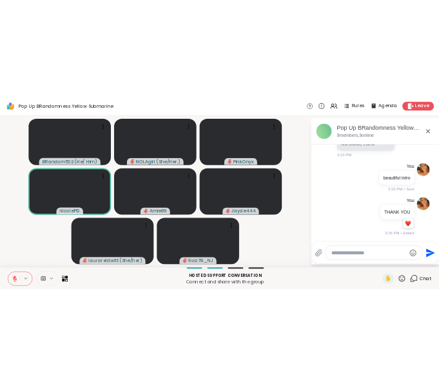
scroll to position [1484, 0]
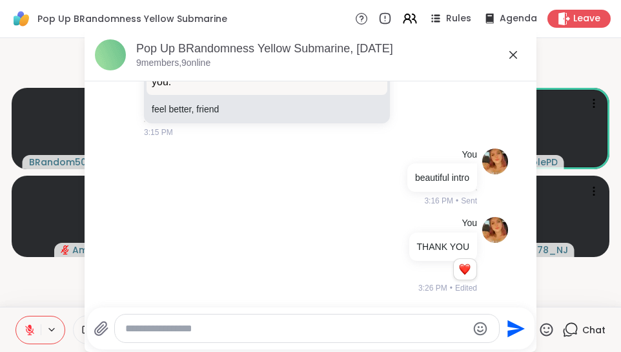
click at [509, 52] on icon at bounding box center [513, 55] width 8 height 8
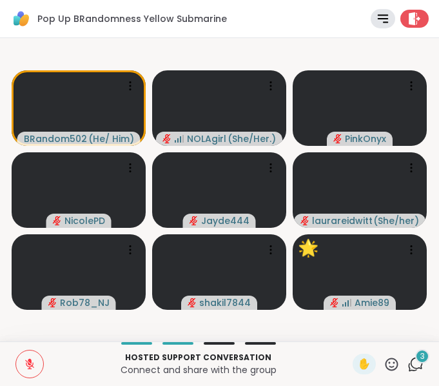
click at [411, 357] on icon at bounding box center [417, 363] width 12 height 12
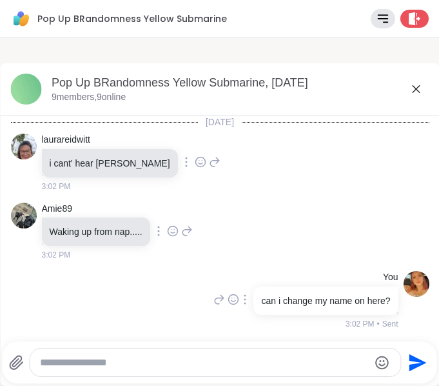
scroll to position [1808, 0]
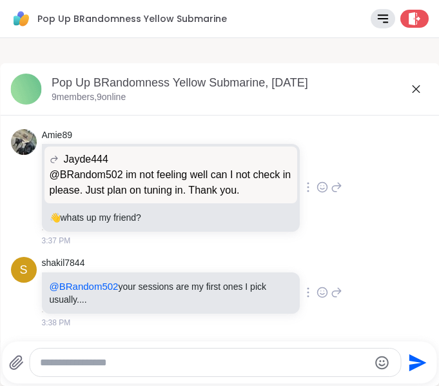
click at [416, 91] on div "Pop Up BRandomness Yellow Submarine, [DATE] 9 members, 9 online" at bounding box center [240, 89] width 377 height 29
click at [410, 88] on icon at bounding box center [415, 88] width 15 height 15
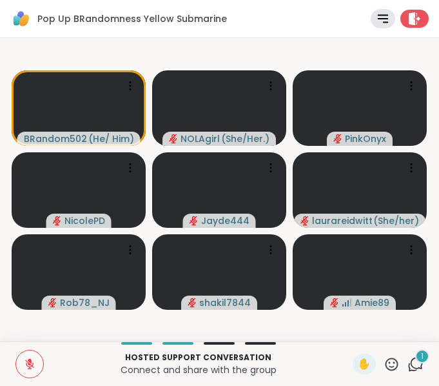
click at [415, 361] on div "1" at bounding box center [422, 356] width 14 height 14
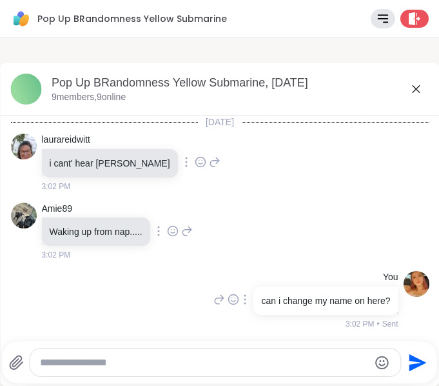
scroll to position [1895, 0]
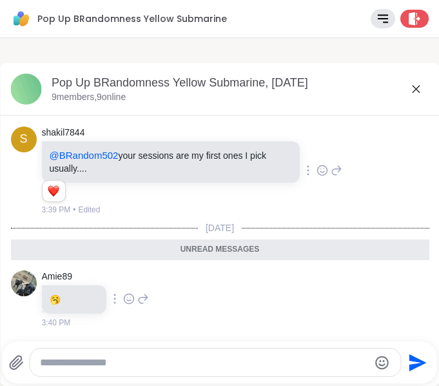
click at [408, 84] on icon at bounding box center [415, 88] width 15 height 15
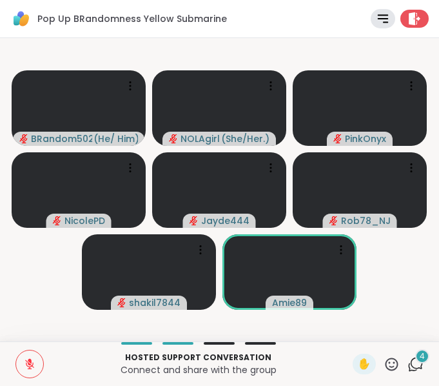
click at [408, 363] on icon at bounding box center [416, 364] width 16 height 16
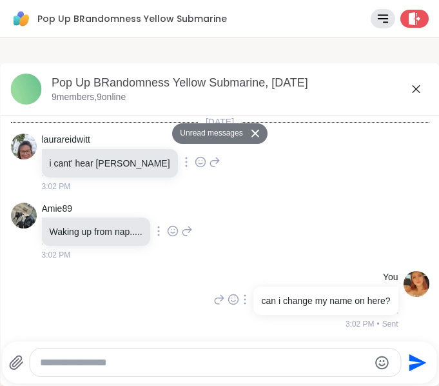
scroll to position [2226, 0]
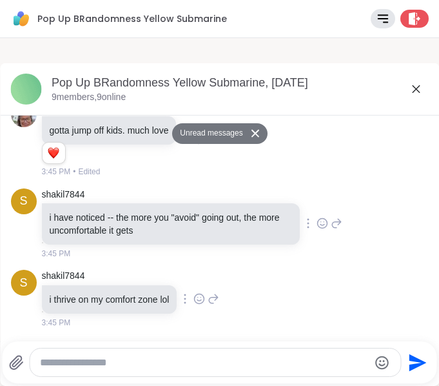
click at [408, 87] on icon at bounding box center [415, 88] width 15 height 15
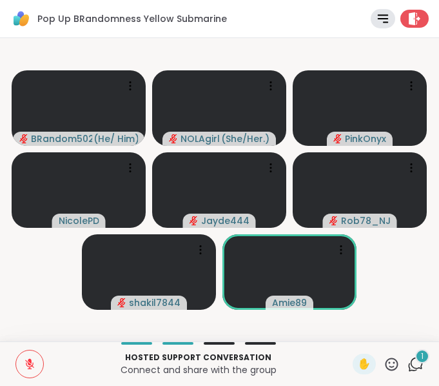
click at [409, 346] on div "Hosted support conversation Connect and share with the group ✋ 1 Chat" at bounding box center [219, 363] width 439 height 45
click at [408, 365] on icon at bounding box center [416, 364] width 16 height 16
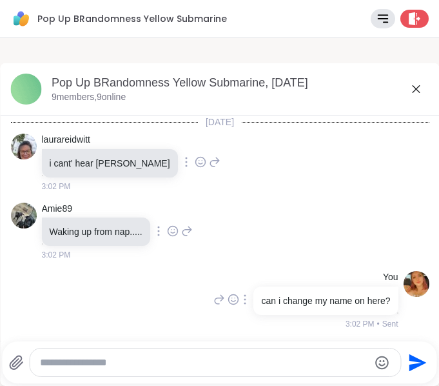
scroll to position [2407, 0]
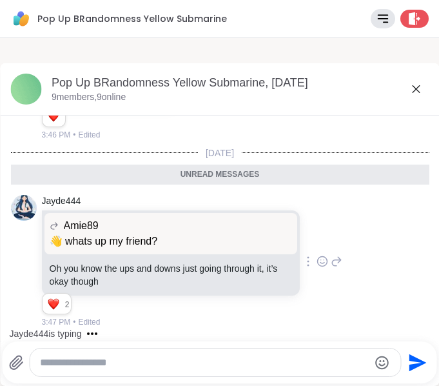
click at [189, 357] on textarea "Type your message" at bounding box center [204, 362] width 329 height 13
type textarea "**********"
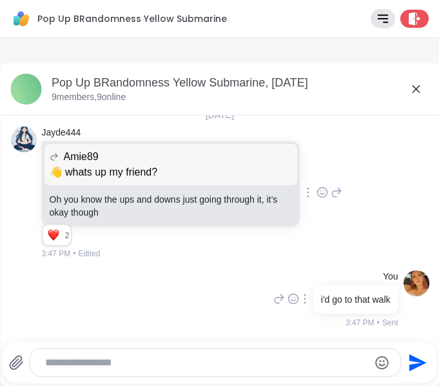
scroll to position [2445, 0]
click at [408, 90] on icon at bounding box center [415, 88] width 15 height 15
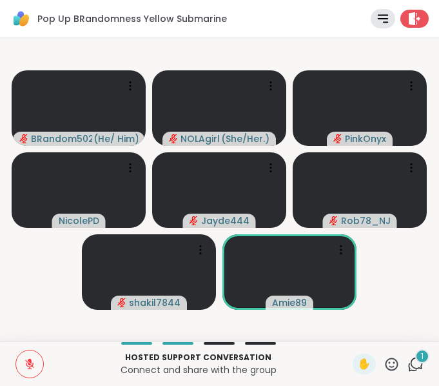
click at [417, 372] on div "Hosted support conversation Connect and share with the group ✋ 1 Chat" at bounding box center [219, 363] width 439 height 45
click at [411, 367] on icon at bounding box center [416, 364] width 16 height 16
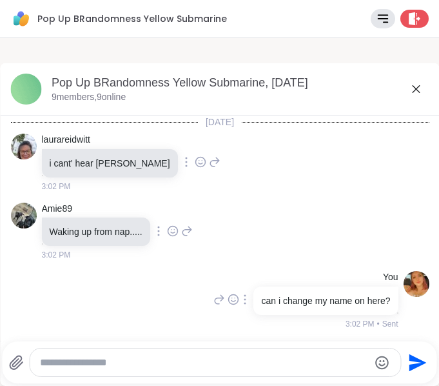
scroll to position [2545, 0]
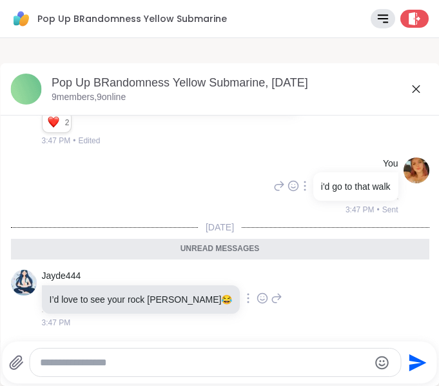
click at [406, 79] on div "Pop Up BRandomness Yellow Submarine, [DATE]" at bounding box center [240, 83] width 377 height 16
click at [412, 90] on icon at bounding box center [416, 89] width 8 height 8
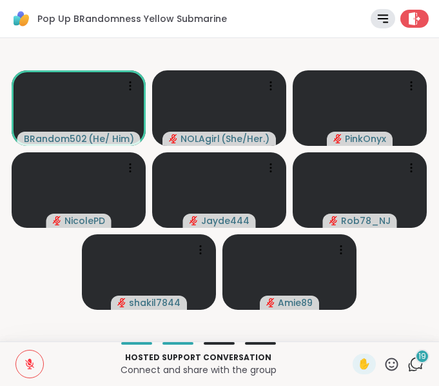
click at [408, 358] on icon at bounding box center [416, 364] width 16 height 16
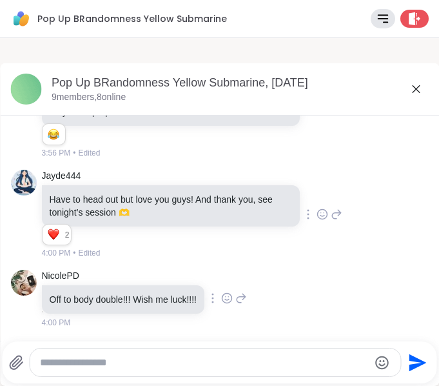
scroll to position [5770, 0]
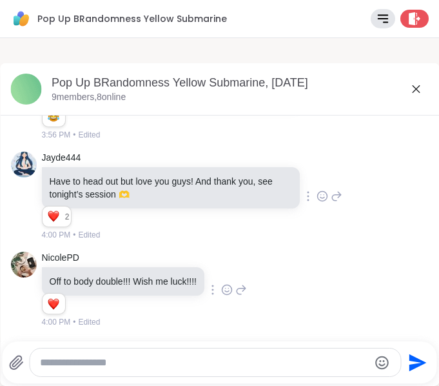
click at [408, 86] on icon at bounding box center [415, 88] width 15 height 15
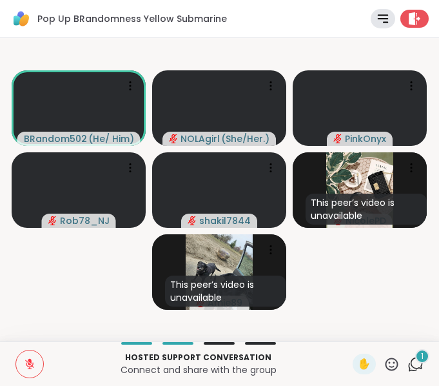
click at [408, 356] on icon at bounding box center [416, 364] width 16 height 16
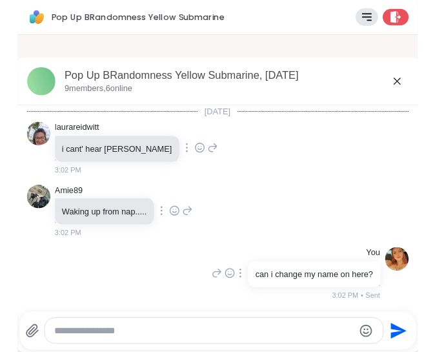
scroll to position [6106, 0]
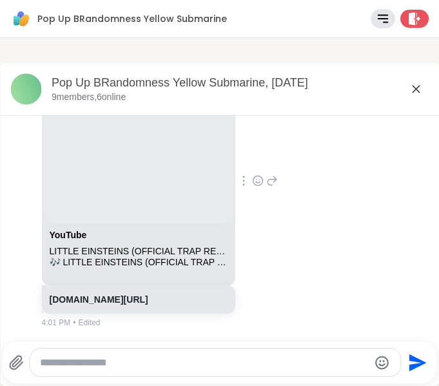
click at [214, 344] on div "Send" at bounding box center [219, 362] width 435 height 42
click at [184, 362] on textarea "Type your message" at bounding box center [204, 362] width 329 height 13
type textarea "*"
click at [412, 90] on icon at bounding box center [416, 89] width 8 height 8
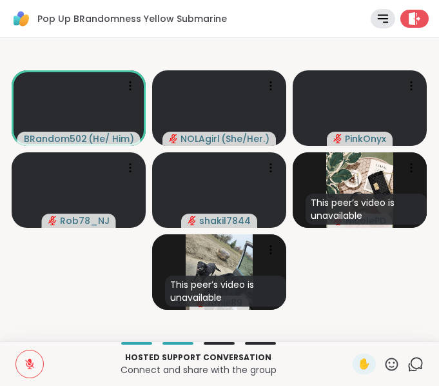
click at [35, 362] on button at bounding box center [29, 363] width 27 height 27
click at [30, 366] on icon at bounding box center [29, 365] width 6 height 4
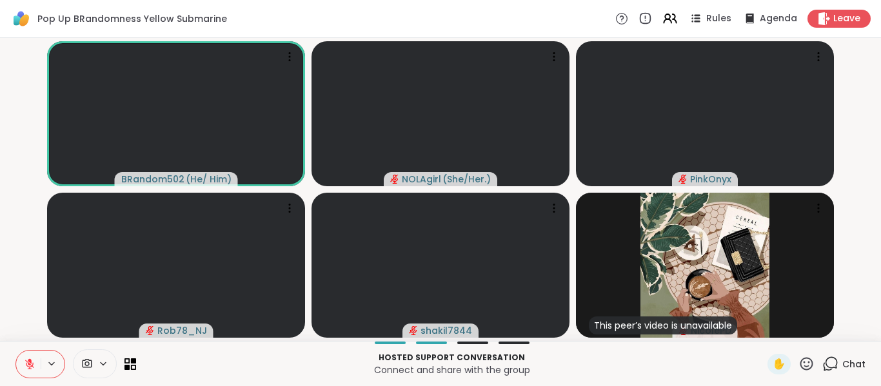
click at [129, 363] on icon at bounding box center [126, 361] width 5 height 5
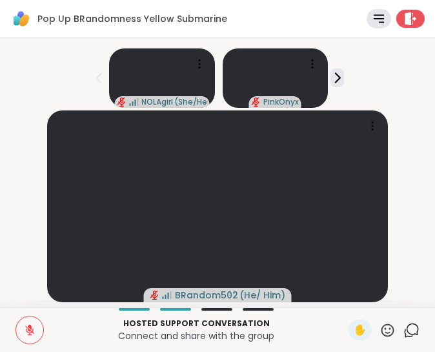
click at [398, 341] on div "Hosted support conversation Connect and share with the group ✋ Chat" at bounding box center [217, 329] width 435 height 45
click at [404, 336] on icon at bounding box center [408, 332] width 8 height 8
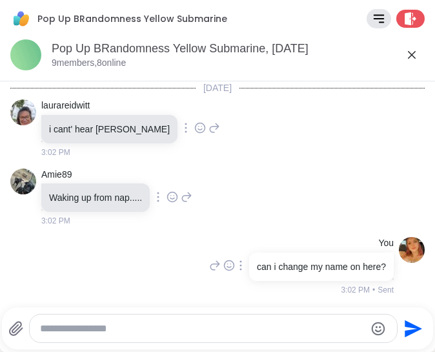
scroll to position [6075, 0]
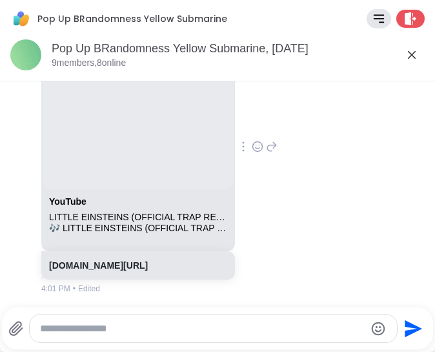
click at [404, 61] on icon at bounding box center [411, 54] width 15 height 15
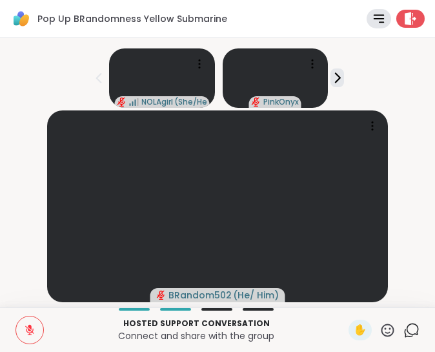
click at [403, 330] on icon at bounding box center [411, 330] width 16 height 16
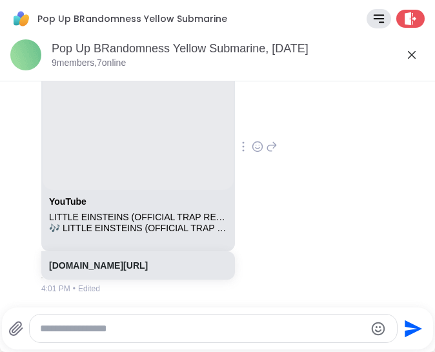
click at [331, 304] on div at bounding box center [220, 306] width 430 height 8
click at [261, 321] on div at bounding box center [213, 328] width 366 height 28
click at [171, 324] on textarea "Type your message" at bounding box center [202, 328] width 324 height 13
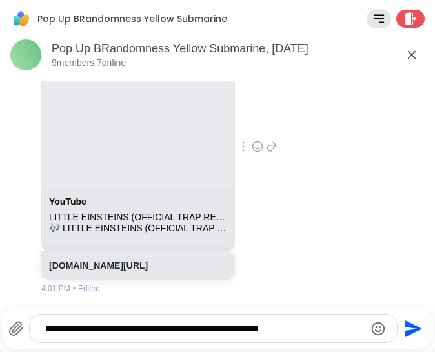
type textarea "**********"
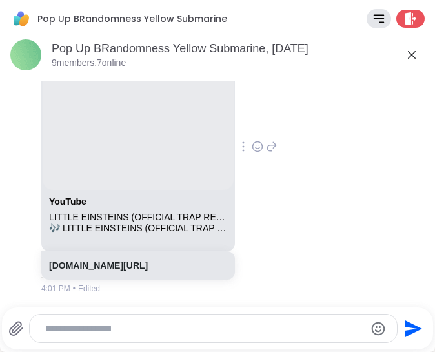
scroll to position [6156, 0]
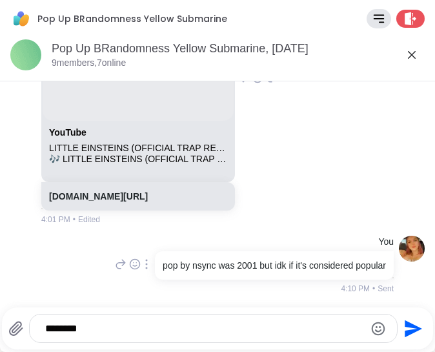
type textarea "*********"
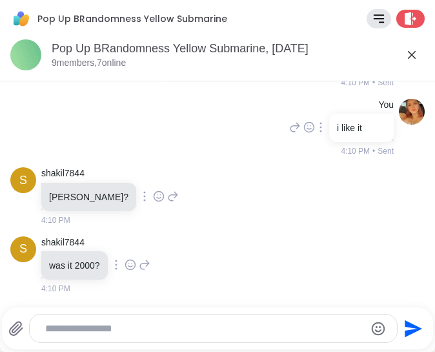
scroll to position [6362, 0]
click at [139, 322] on textarea "Type your message" at bounding box center [202, 328] width 315 height 13
type textarea "**********"
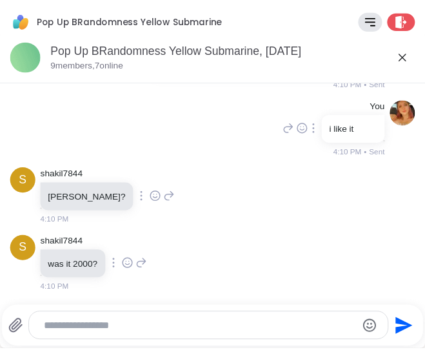
scroll to position [6431, 0]
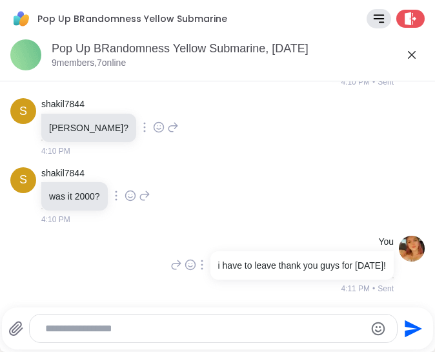
click at [404, 16] on icon at bounding box center [410, 18] width 12 height 13
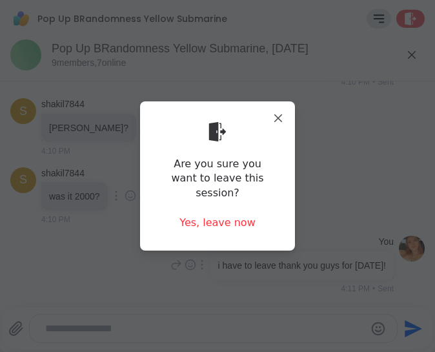
click at [234, 219] on div "Yes, leave now" at bounding box center [217, 222] width 76 height 14
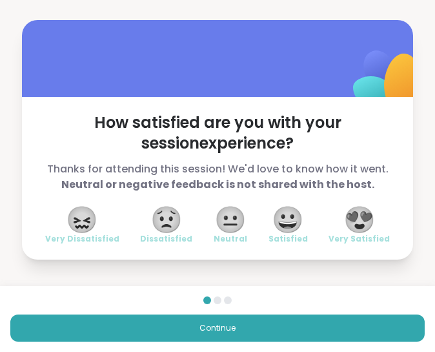
click at [350, 214] on span "😍" at bounding box center [359, 219] width 32 height 23
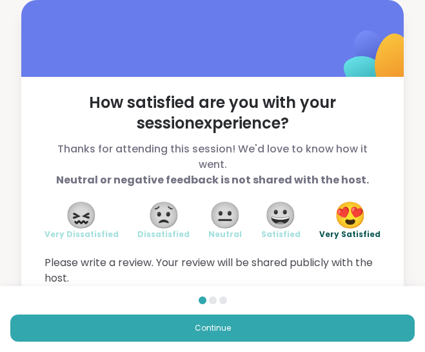
click at [202, 321] on button "Continue" at bounding box center [212, 327] width 404 height 27
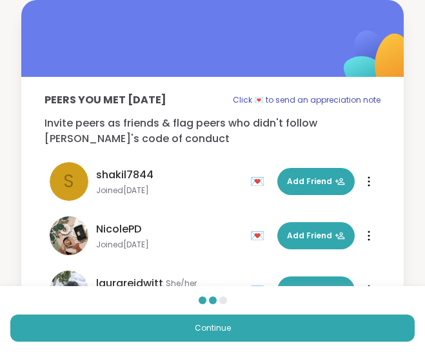
click at [212, 323] on span "Continue" at bounding box center [213, 328] width 36 height 12
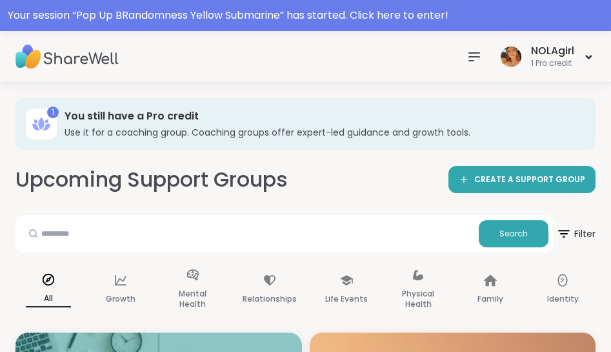
click at [205, 41] on div "NOLAgirl 1 Pro credit" at bounding box center [305, 57] width 611 height 52
click at [602, 46] on div "NOLAgirl 1 Pro credit" at bounding box center [305, 57] width 611 height 52
click at [587, 55] on icon at bounding box center [588, 56] width 5 height 3
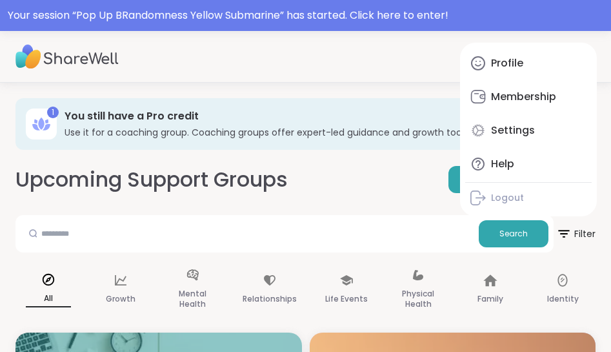
click at [547, 57] on link "Profile" at bounding box center [528, 63] width 126 height 31
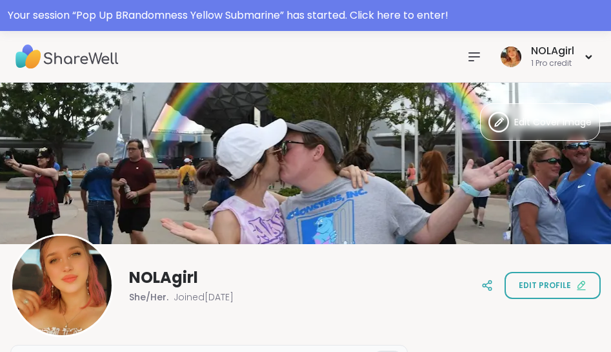
click at [473, 55] on icon at bounding box center [473, 56] width 15 height 15
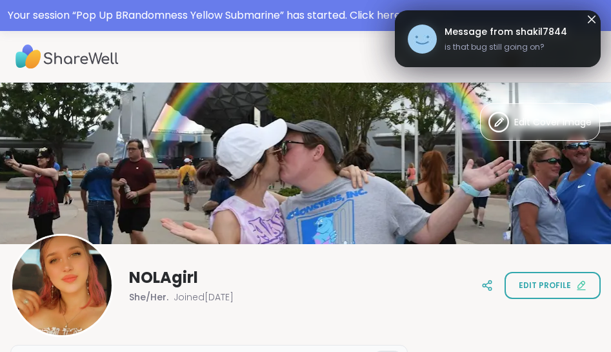
click at [169, 329] on div "NOLAgirl She/Her. Joined [DATE]" at bounding box center [121, 285] width 223 height 103
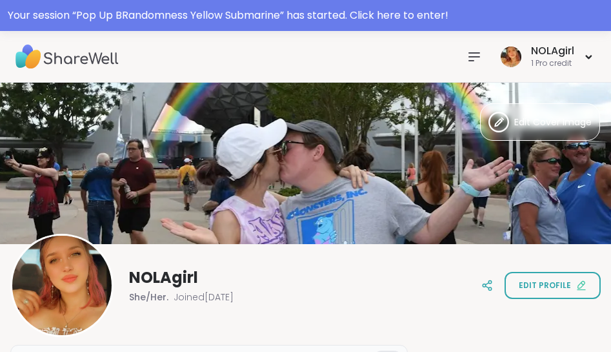
click at [591, 19] on div "Your session “ Pop Up BRandomness Yellow Submarine ” has started. Click here to…" at bounding box center [305, 15] width 595 height 15
click at [477, 50] on icon at bounding box center [473, 56] width 15 height 15
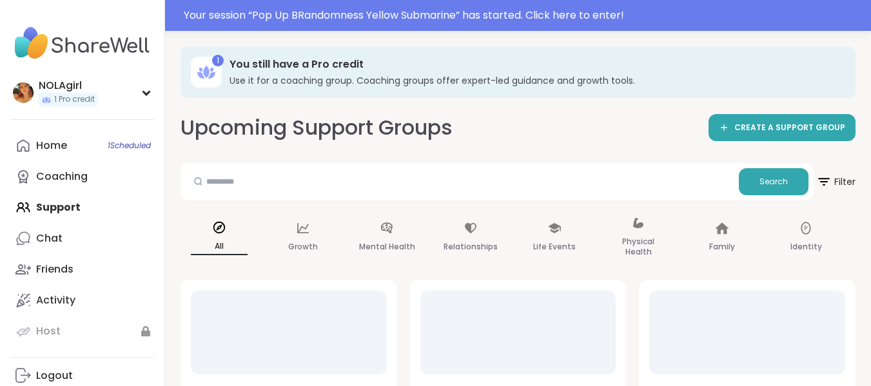
click at [150, 86] on div "NOLAgirl 1 Pro credit" at bounding box center [82, 92] width 144 height 33
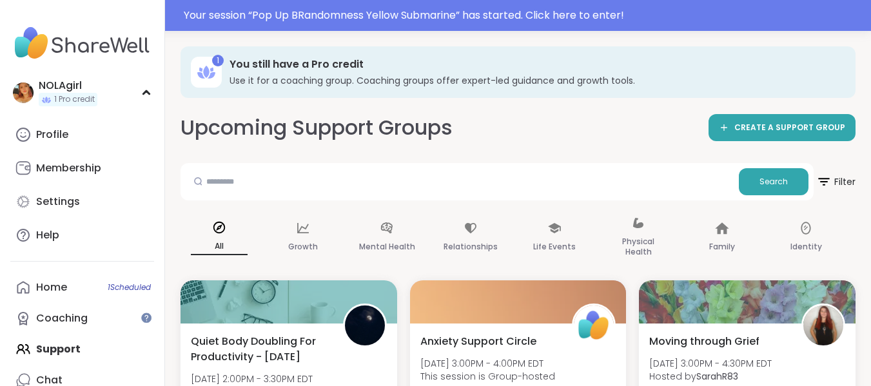
click at [85, 205] on link "Settings" at bounding box center [82, 201] width 144 height 31
select select "**"
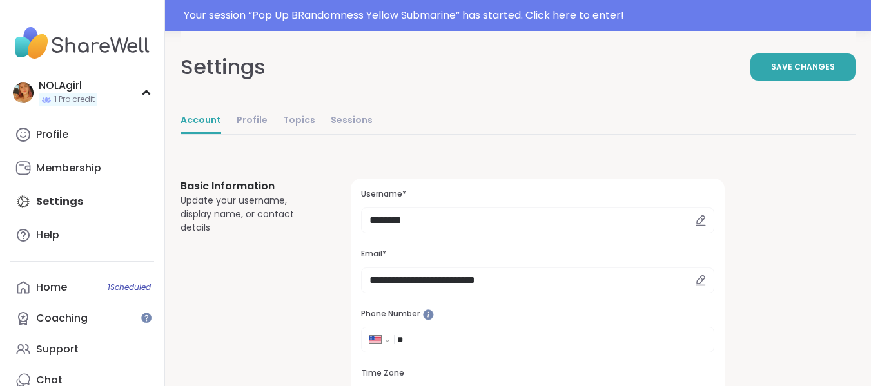
click at [696, 223] on icon at bounding box center [701, 221] width 12 height 12
click at [701, 219] on icon at bounding box center [701, 221] width 12 height 12
click at [438, 223] on input "********" at bounding box center [537, 221] width 353 height 26
type input "*"
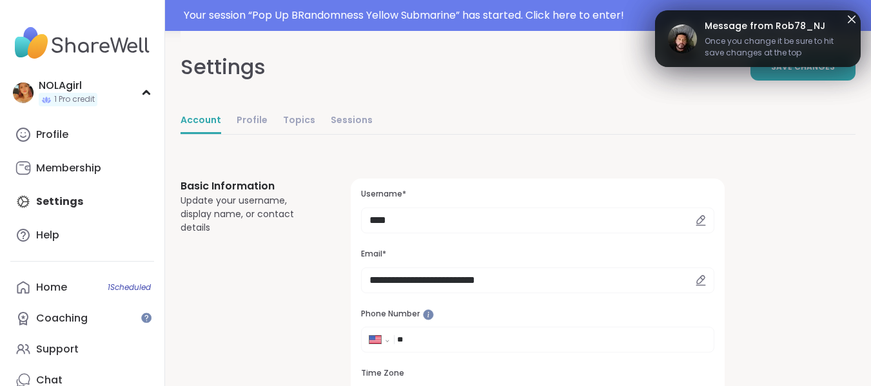
click at [834, 70] on span "Save Changes" at bounding box center [803, 67] width 64 height 12
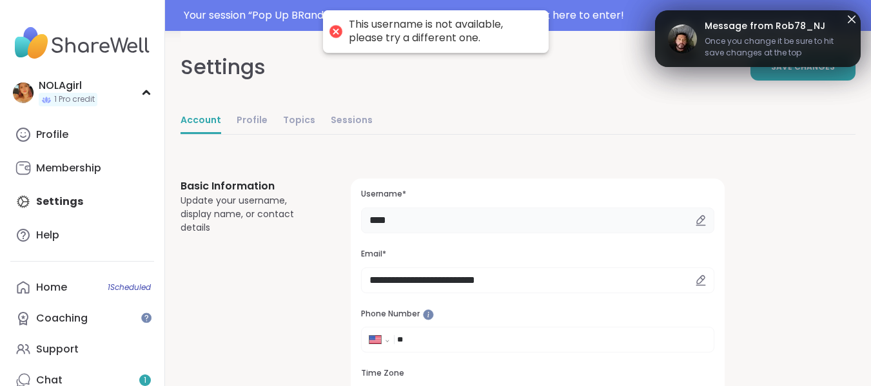
click at [430, 221] on input "****" at bounding box center [537, 221] width 353 height 26
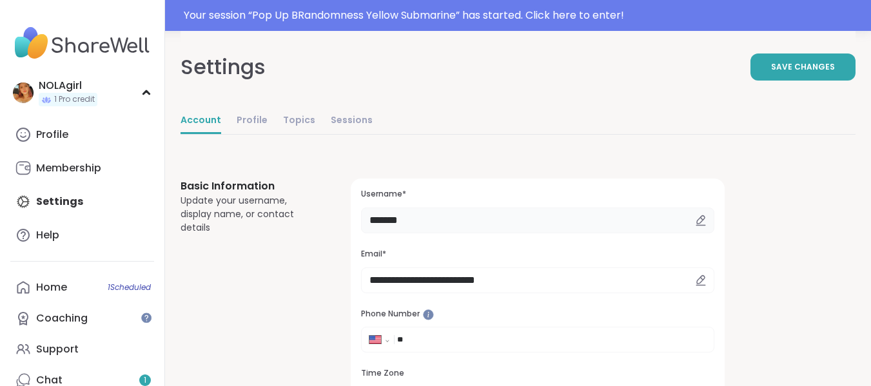
type input "*******"
click at [809, 59] on button "Save Changes" at bounding box center [803, 67] width 105 height 27
click at [804, 74] on button "Save Changes" at bounding box center [803, 67] width 105 height 27
select select "**"
click at [59, 98] on span "1 Pro credit" at bounding box center [74, 99] width 41 height 11
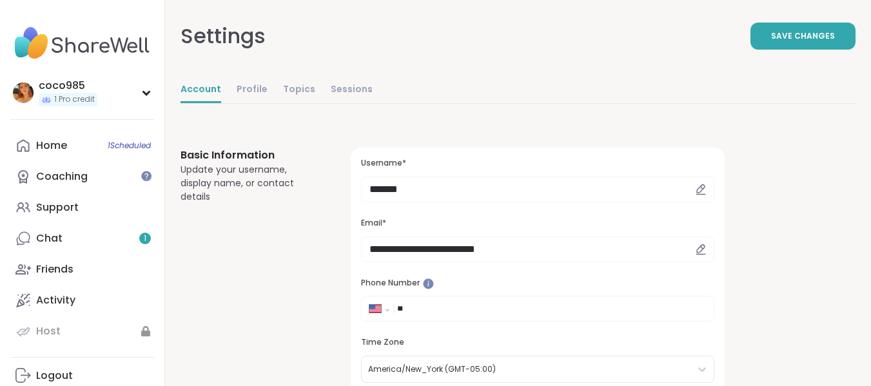
click at [346, 87] on link "Sessions" at bounding box center [352, 90] width 42 height 26
